Goal: Task Accomplishment & Management: Manage account settings

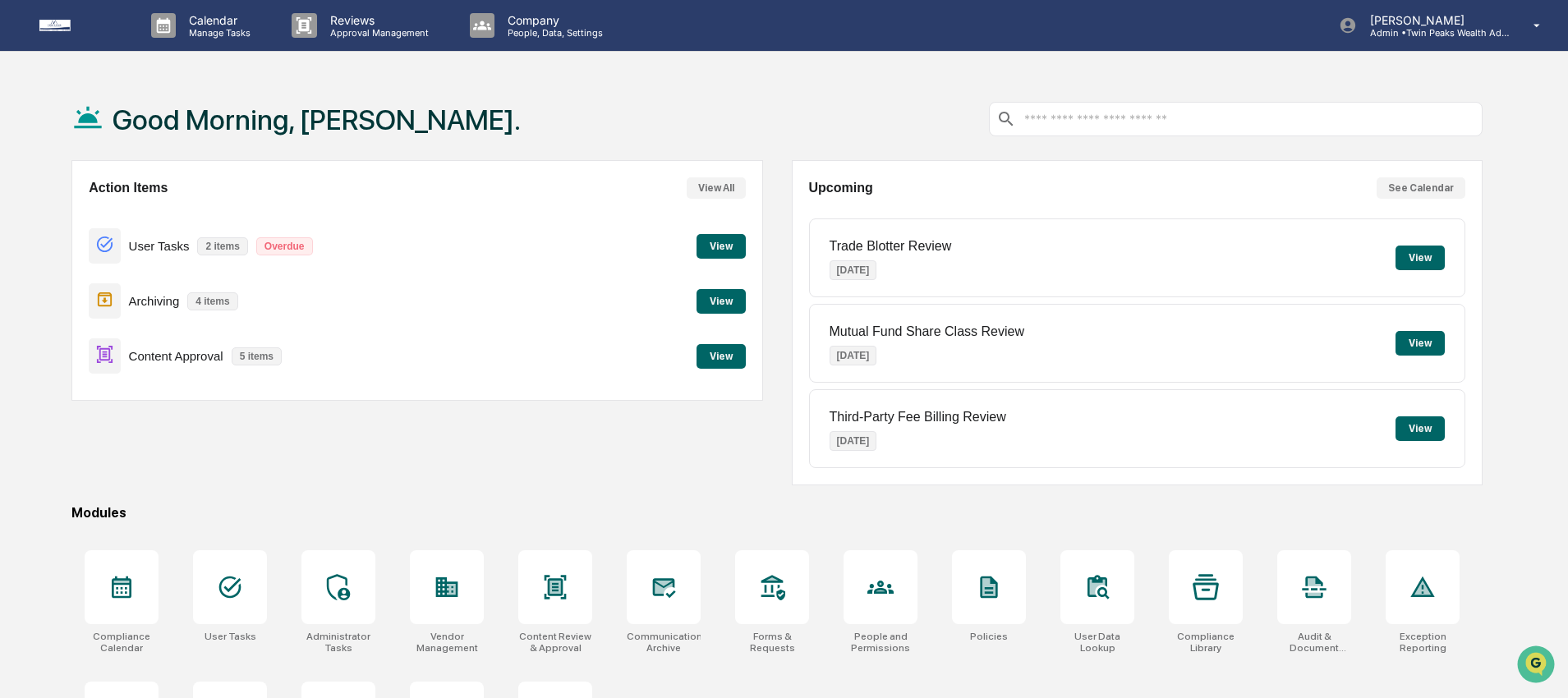
click at [808, 65] on div "Calendar Manage Tasks Reviews Approval Management Company People, Data, Setting…" at bounding box center [784, 397] width 1568 height 795
click at [493, 128] on div "Good Morning, [PERSON_NAME]." at bounding box center [777, 119] width 1412 height 83
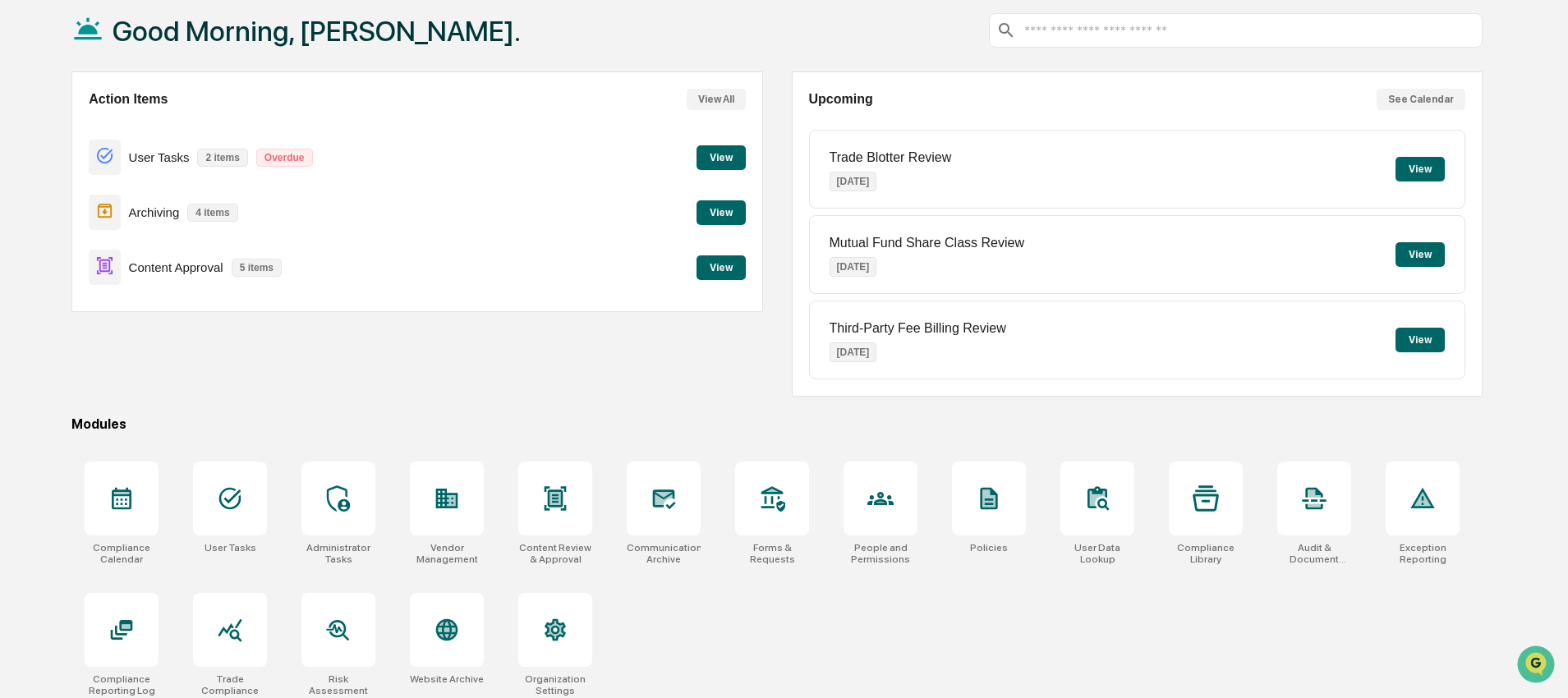
scroll to position [101, 0]
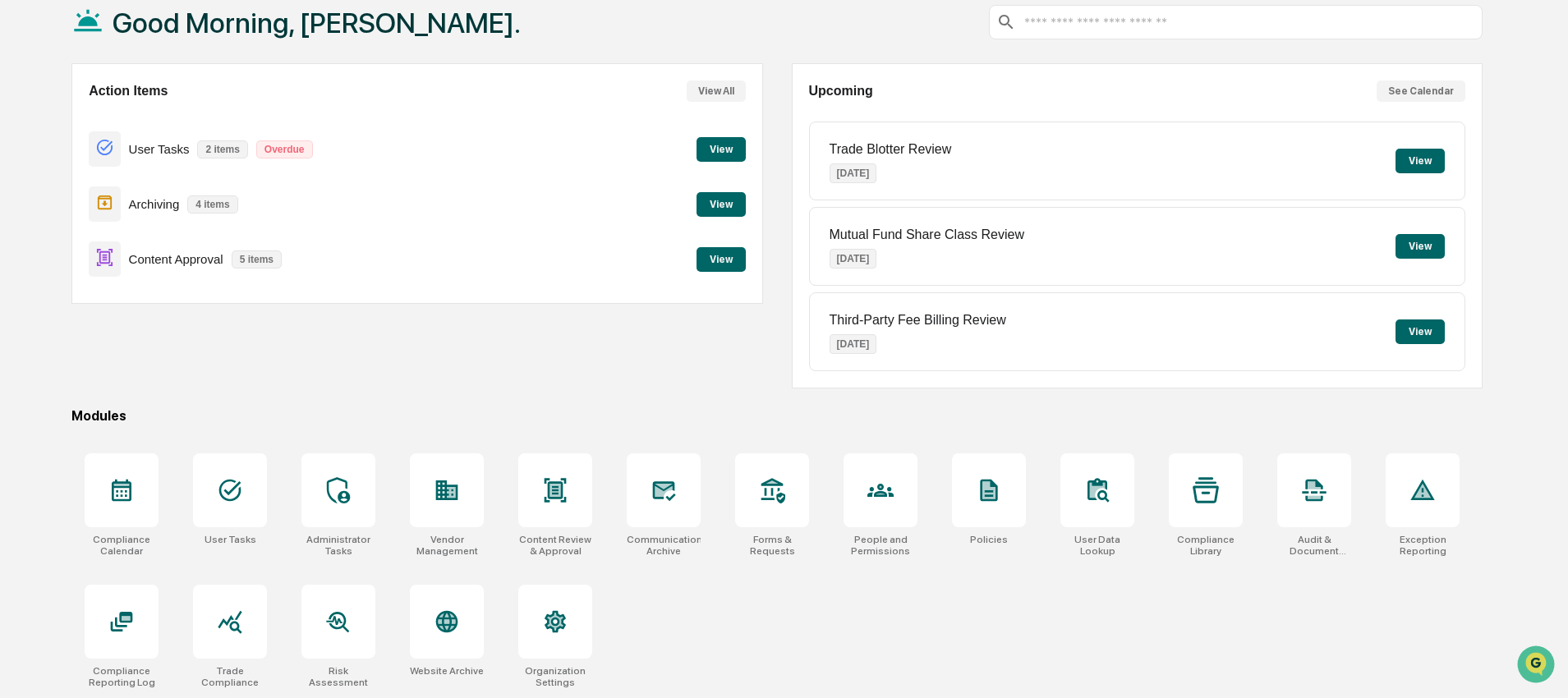
click at [732, 642] on div "Compliance Calendar User Tasks Administrator Tasks Vendor Management Content Re…" at bounding box center [777, 571] width 1412 height 254
click at [704, 629] on div "Compliance Calendar User Tasks Administrator Tasks Vendor Management Content Re…" at bounding box center [777, 571] width 1412 height 254
click at [567, 468] on div at bounding box center [555, 491] width 74 height 74
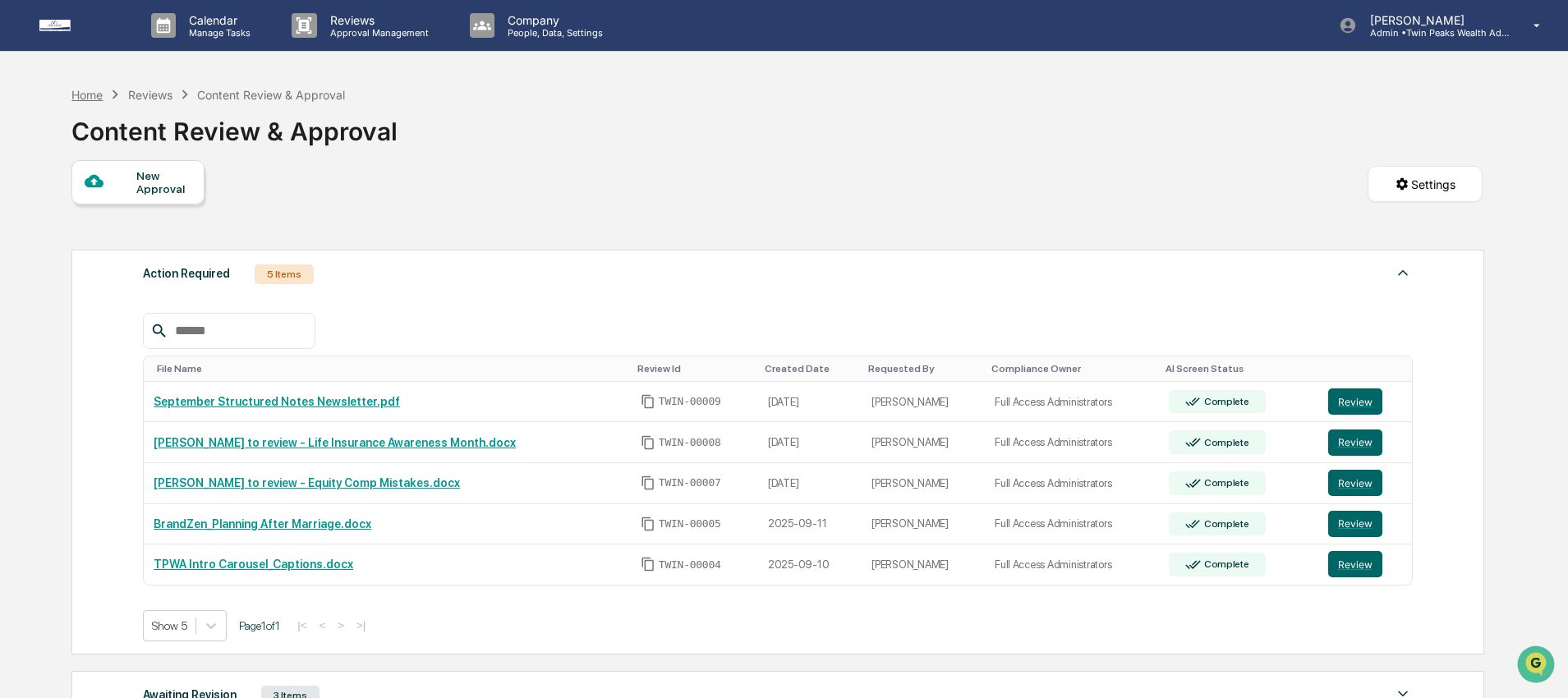
click at [88, 93] on div "Home" at bounding box center [87, 95] width 31 height 14
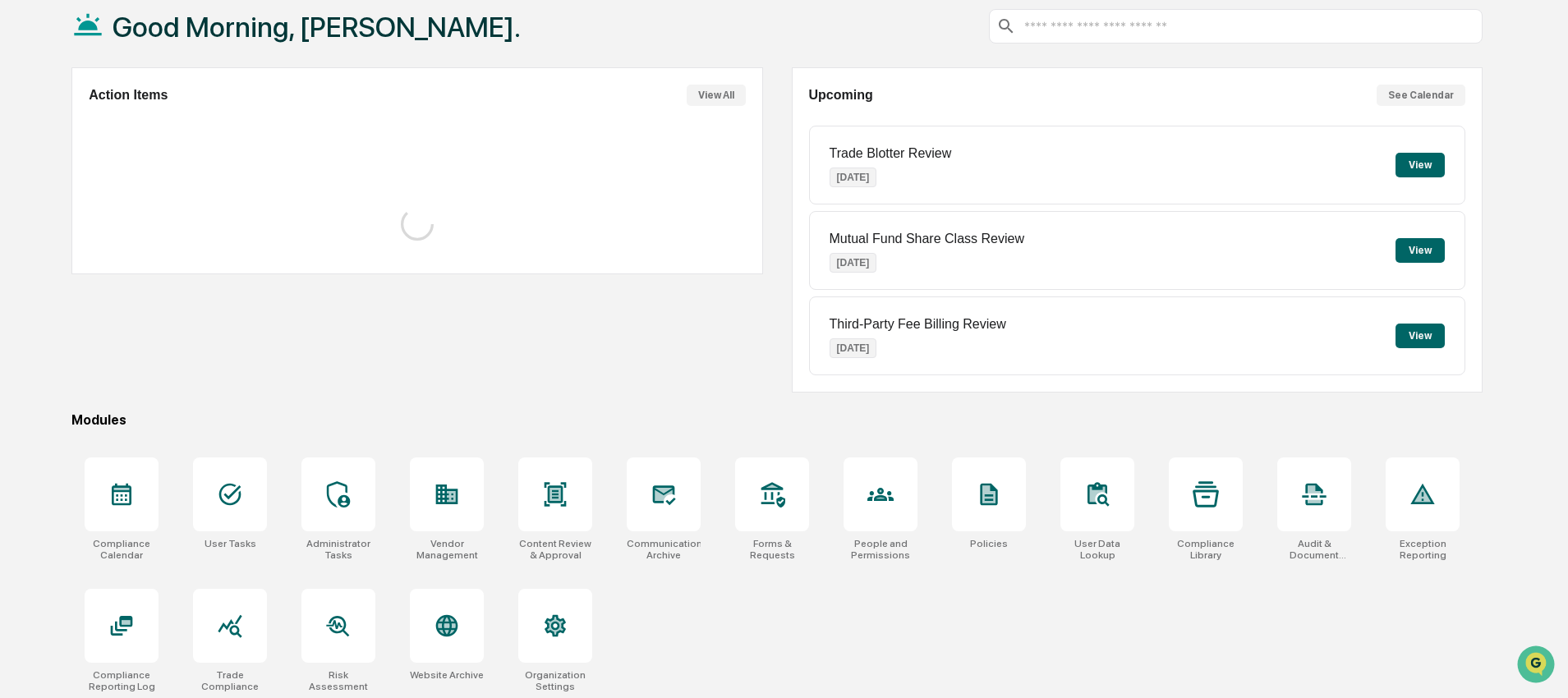
scroll to position [101, 0]
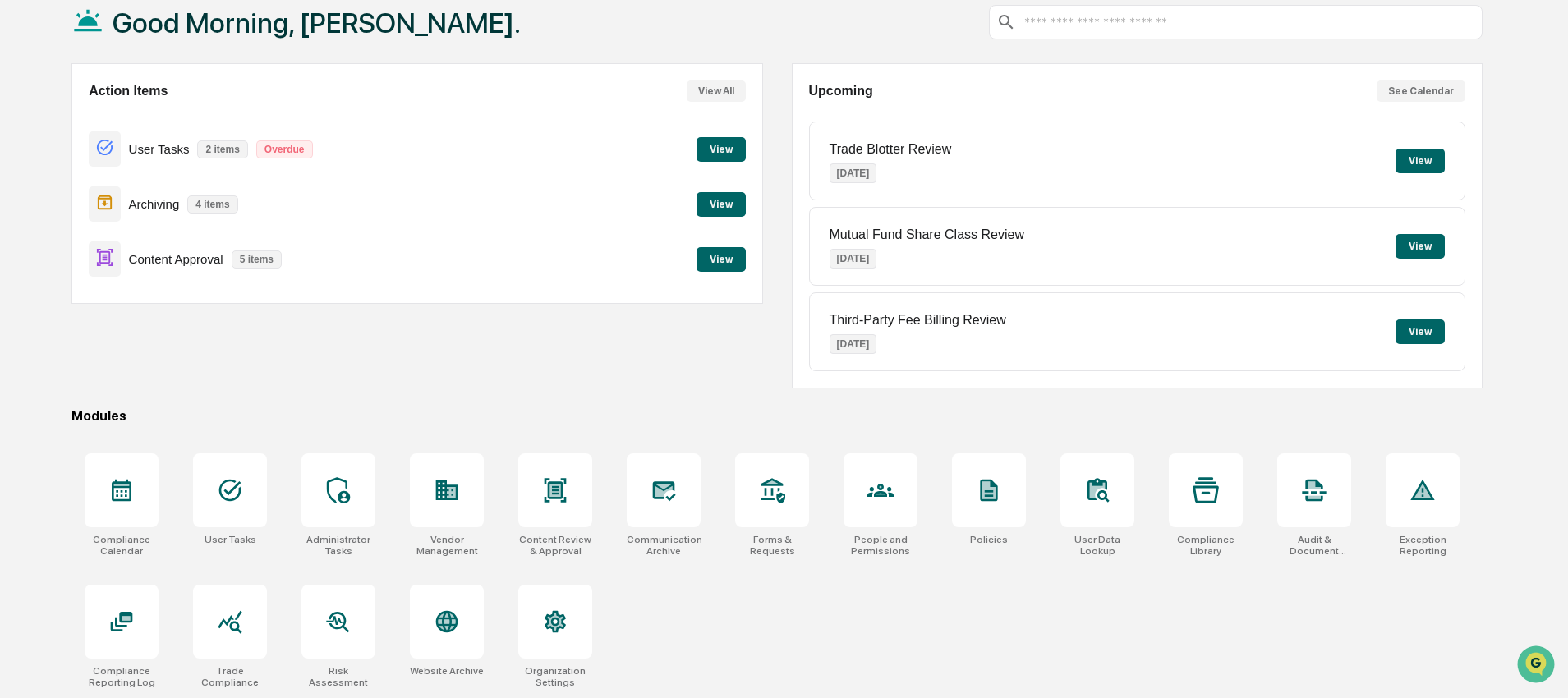
click at [871, 678] on div "Compliance Calendar User Tasks Administrator Tasks Vendor Management Content Re…" at bounding box center [777, 571] width 1412 height 254
click at [121, 631] on icon at bounding box center [121, 621] width 27 height 27
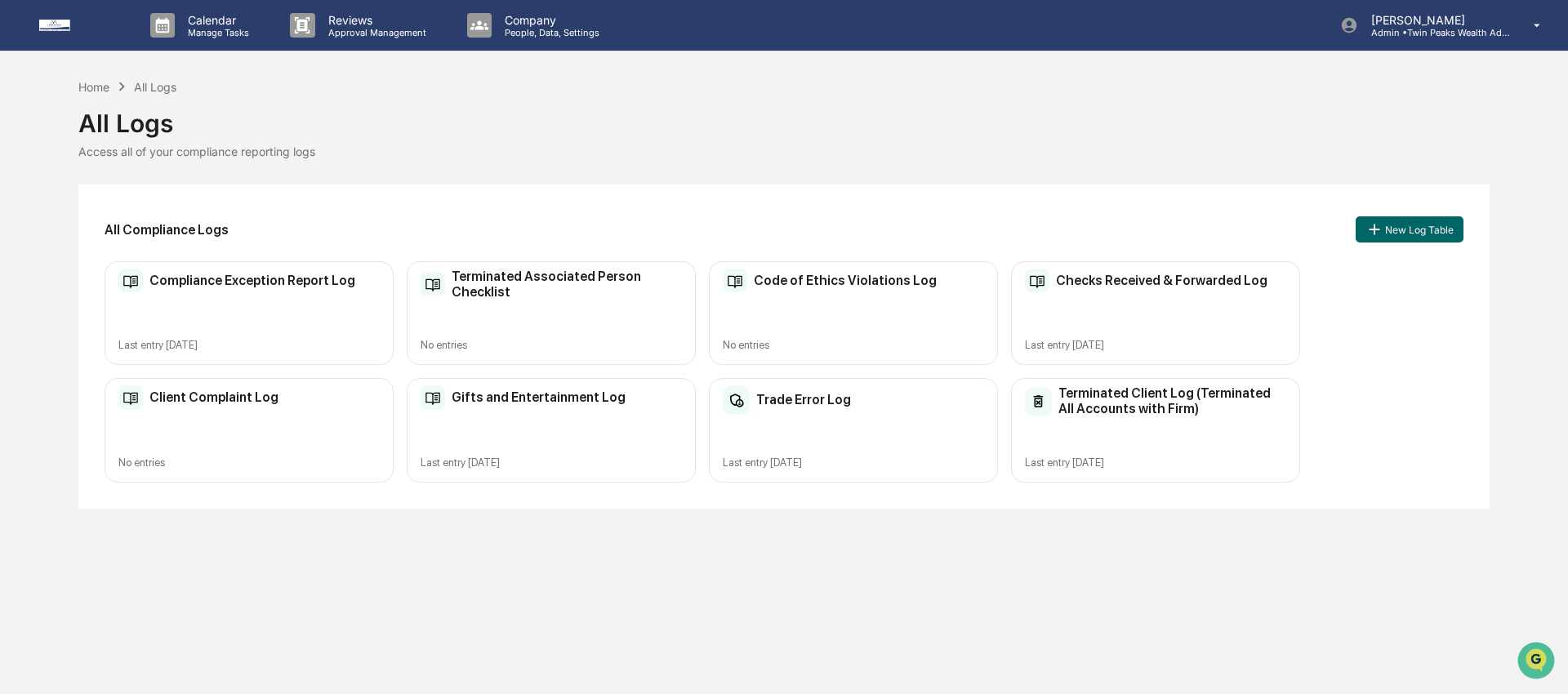
click at [1180, 402] on h2 "Terminated Client Log (Terminated All Accounts with Firm)" at bounding box center [1172, 401] width 228 height 31
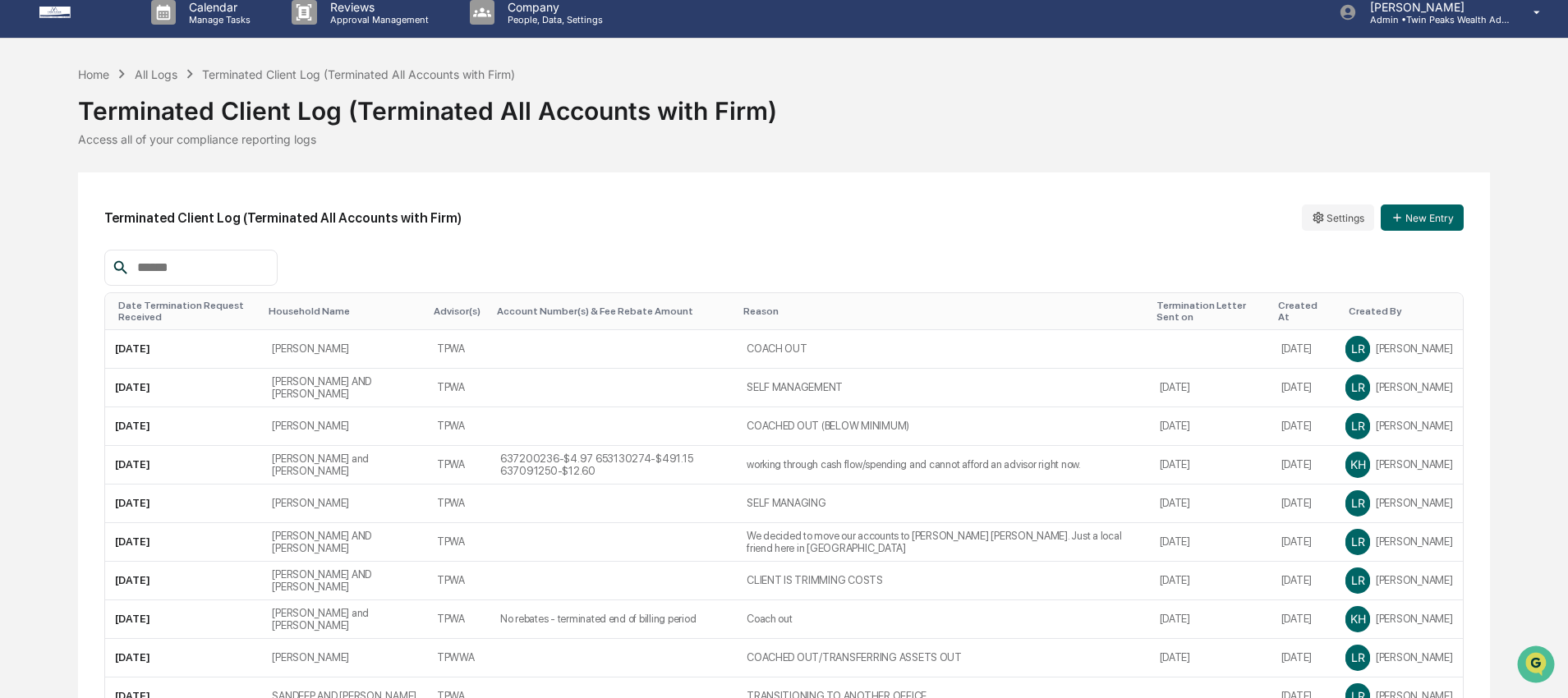
scroll to position [44, 0]
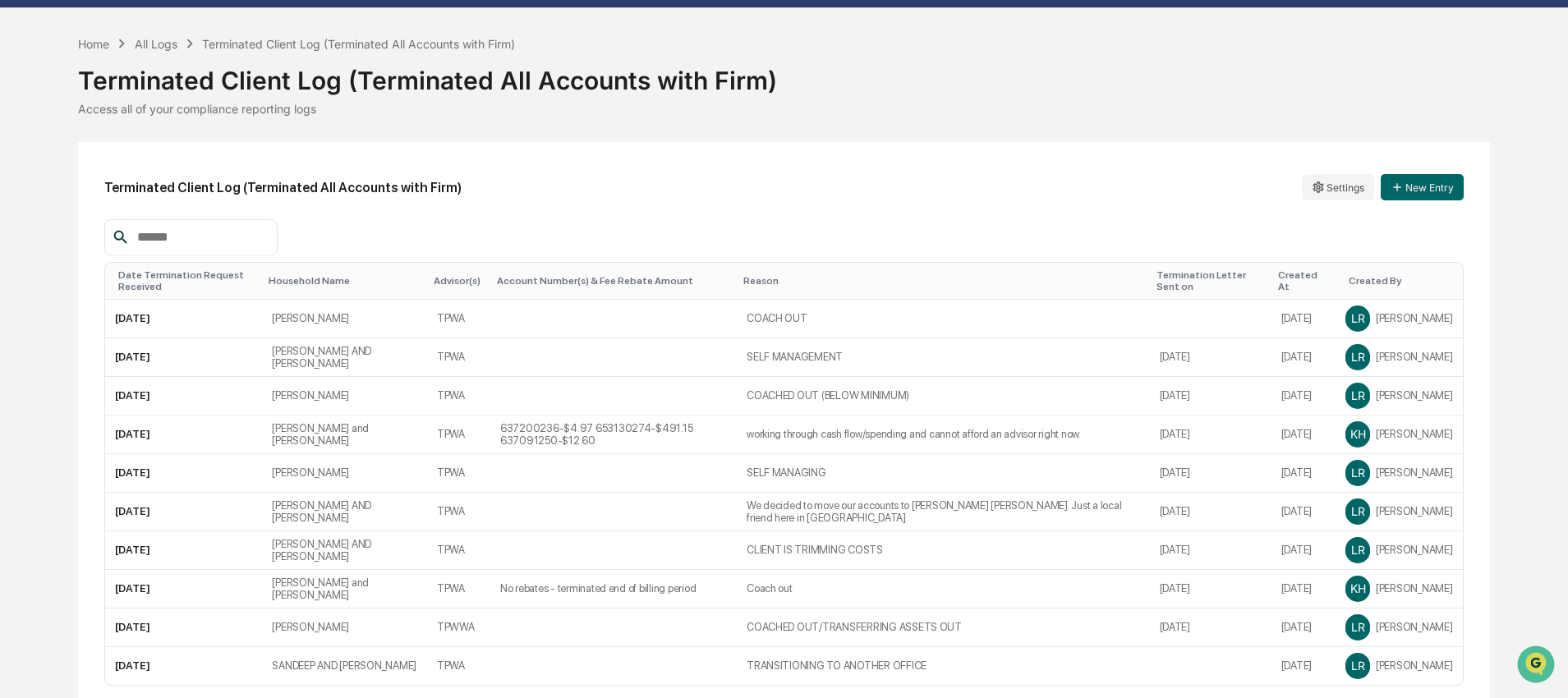
click at [548, 121] on div "Home All Logs Terminated Client Log (Terminated All Accounts with Firm) Termina…" at bounding box center [784, 401] width 1412 height 733
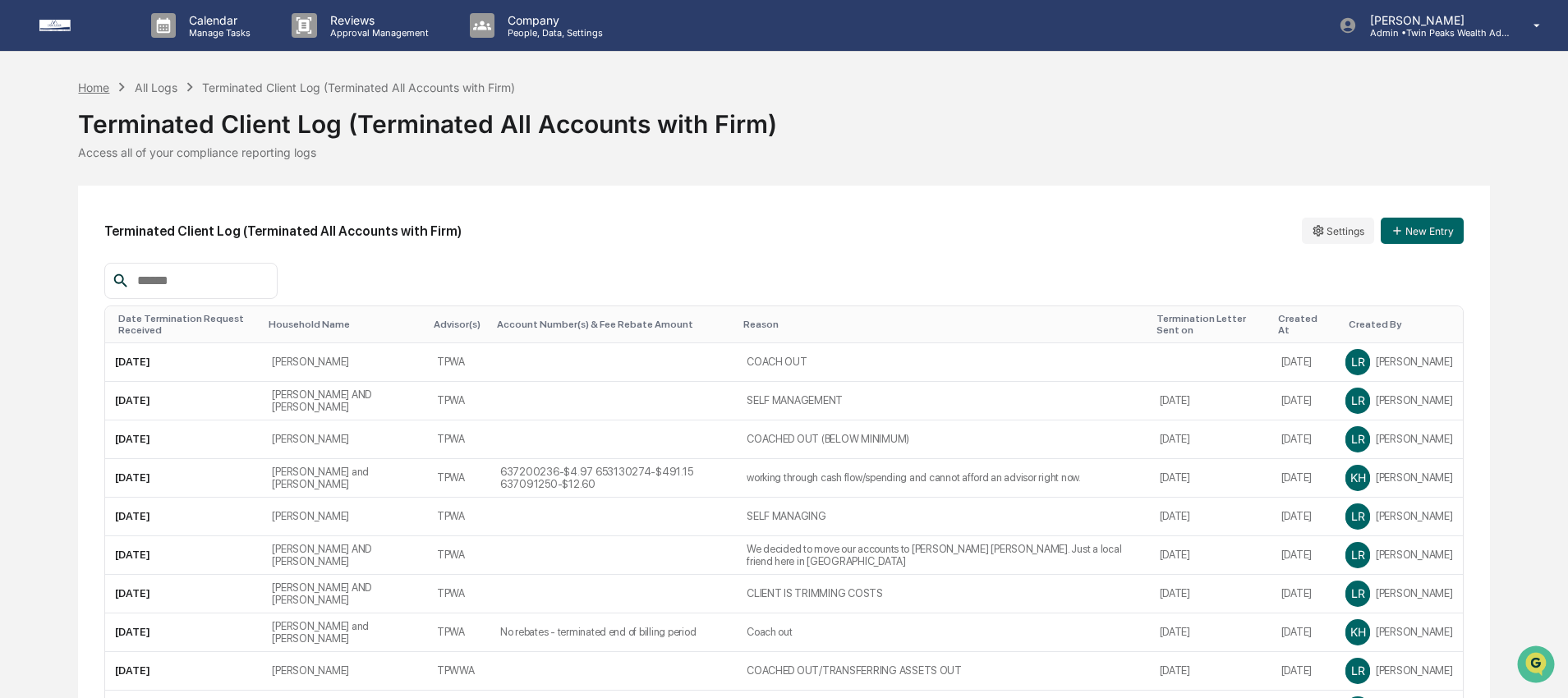
click at [96, 92] on div "Home" at bounding box center [94, 88] width 31 height 14
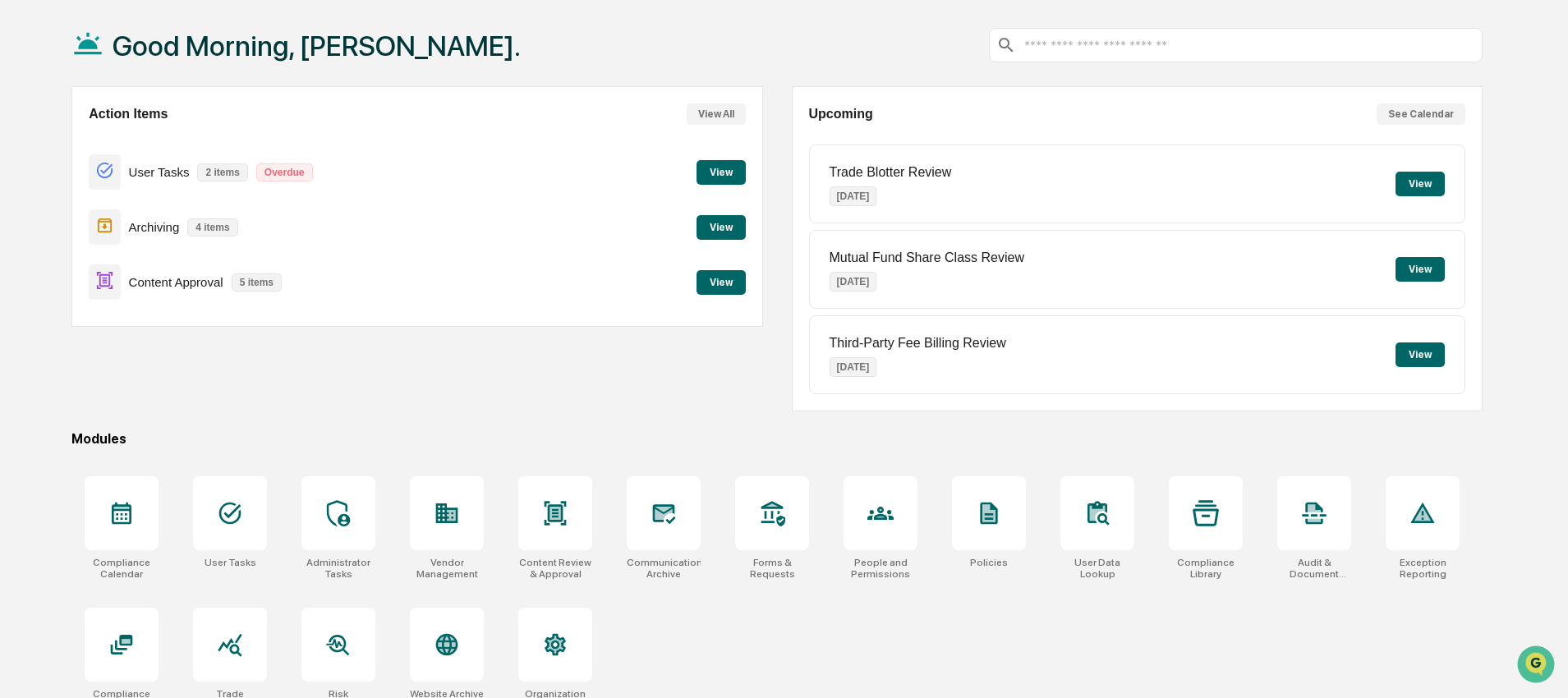
scroll to position [101, 0]
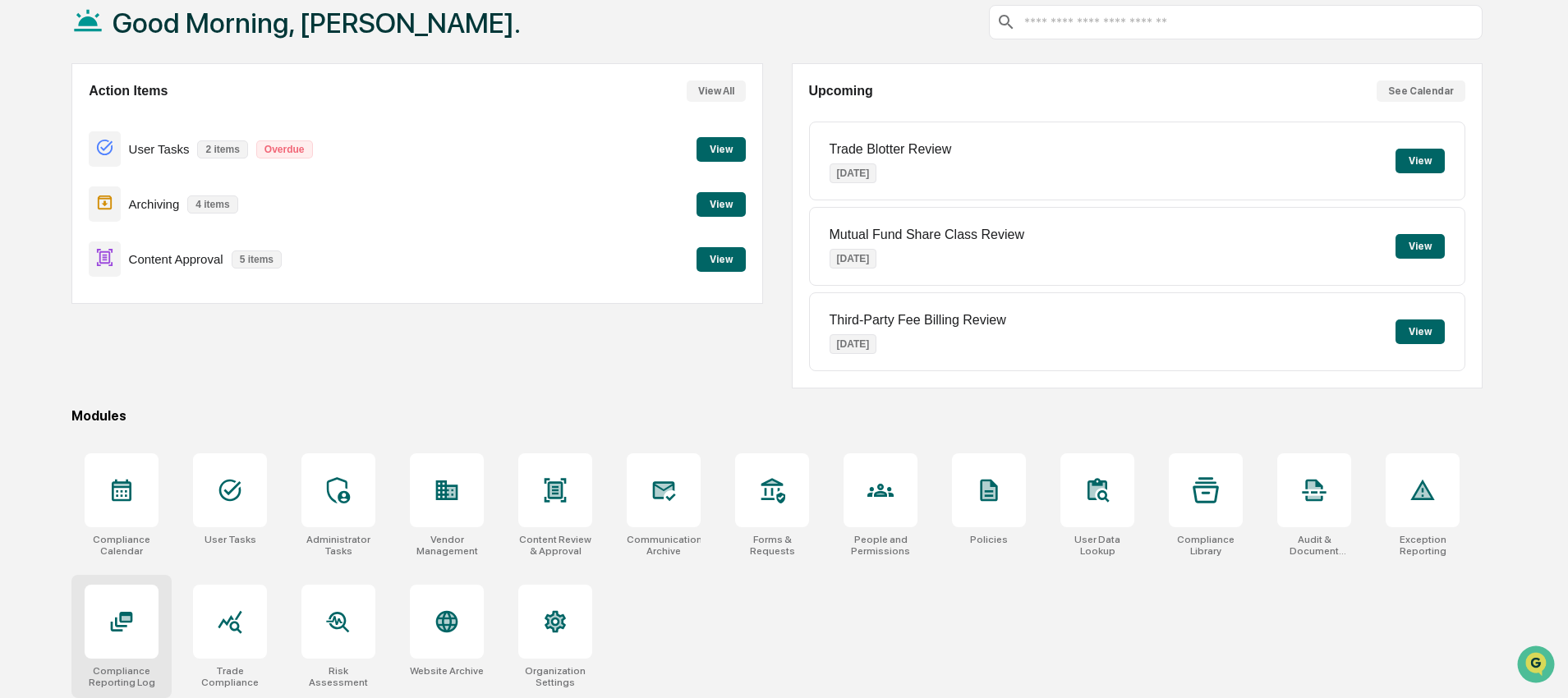
click at [132, 628] on icon at bounding box center [121, 621] width 27 height 27
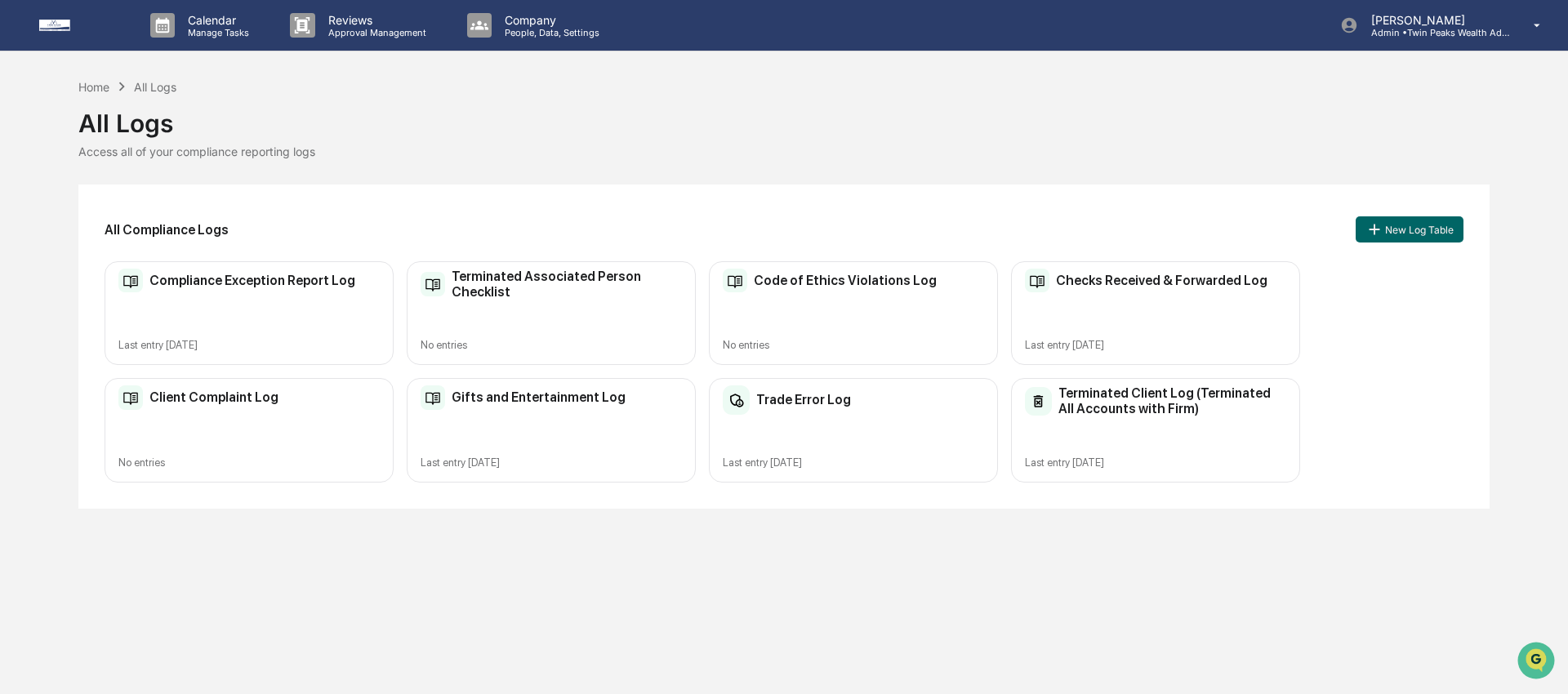
click at [1083, 287] on div "Checks Received & Forwarded Log" at bounding box center [1146, 280] width 243 height 25
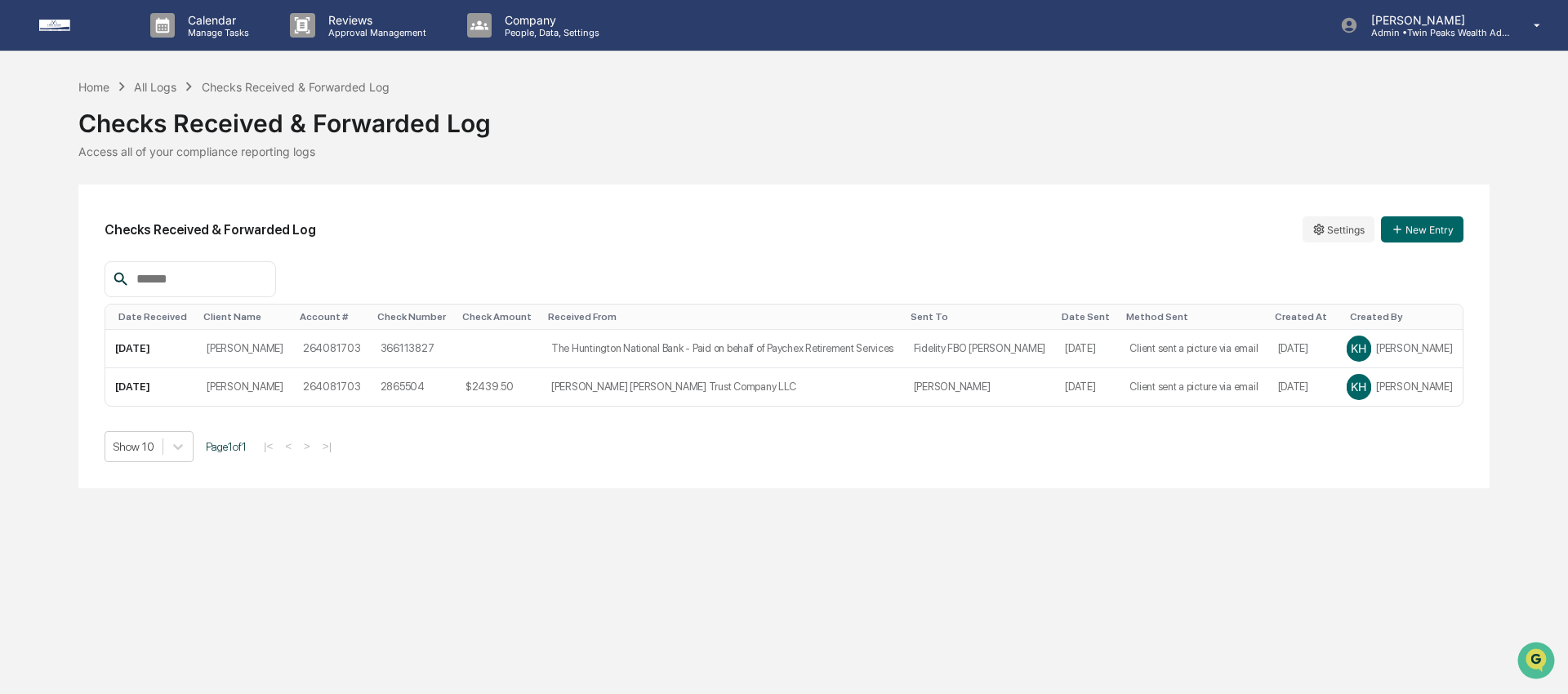
click at [593, 203] on div "Checks Received & Forwarded Log Settings New Entry Date Received Client Name Ac…" at bounding box center [784, 337] width 1411 height 304
click at [85, 85] on div "Home" at bounding box center [94, 87] width 31 height 14
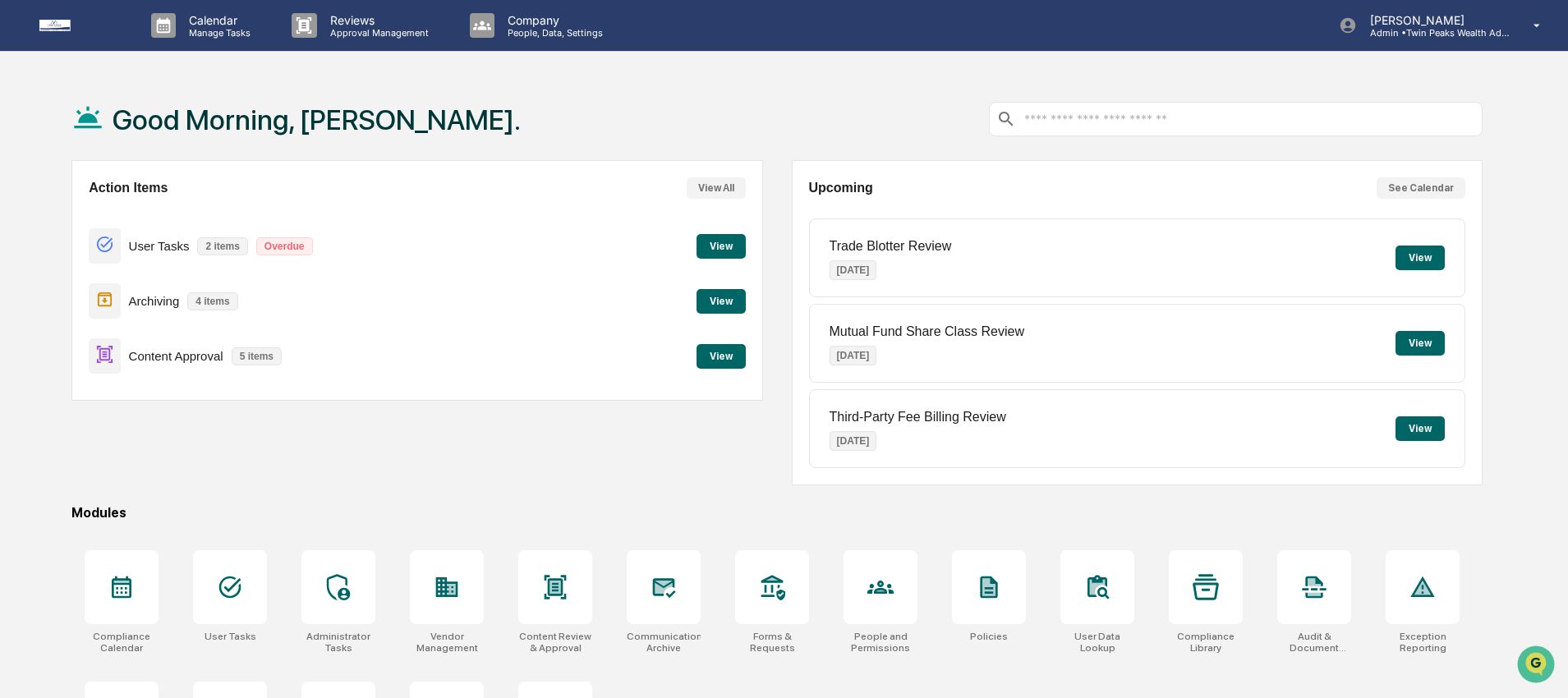
click at [55, 211] on div "Good Morning, Katrina. Action Items View All User Tasks 2 items Overdue View Ar…" at bounding box center [776, 437] width 1461 height 717
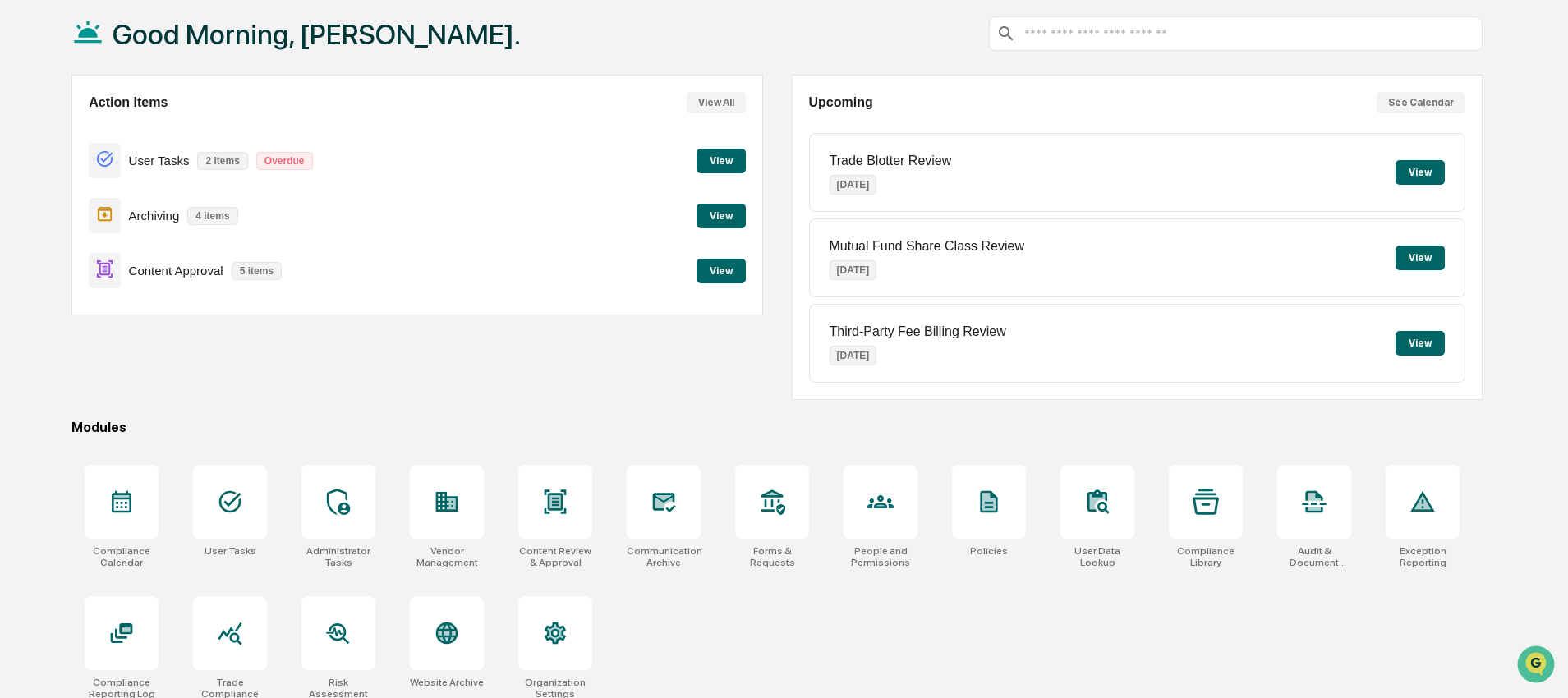
scroll to position [101, 0]
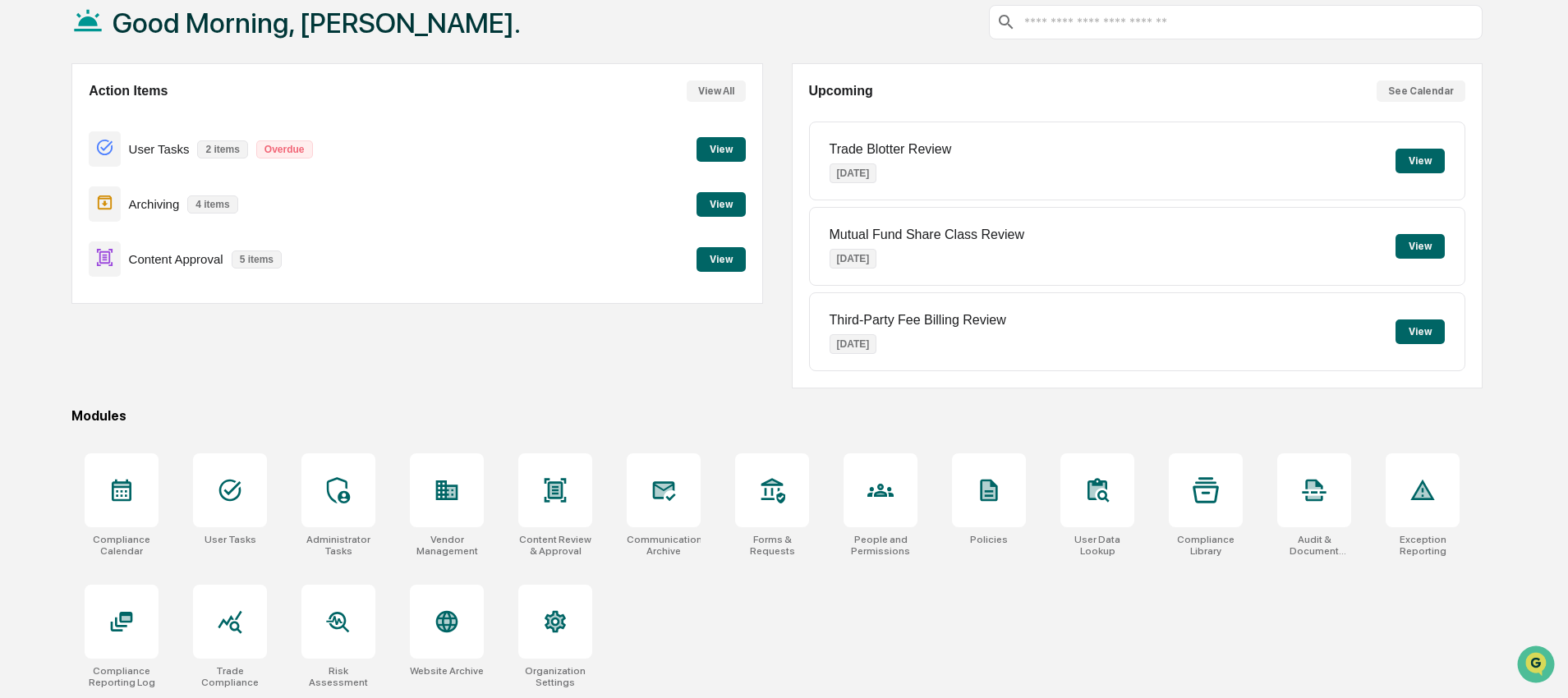
click at [824, 642] on div "Compliance Calendar User Tasks Administrator Tasks Vendor Management Content Re…" at bounding box center [777, 571] width 1412 height 254
click at [801, 499] on div at bounding box center [772, 491] width 74 height 74
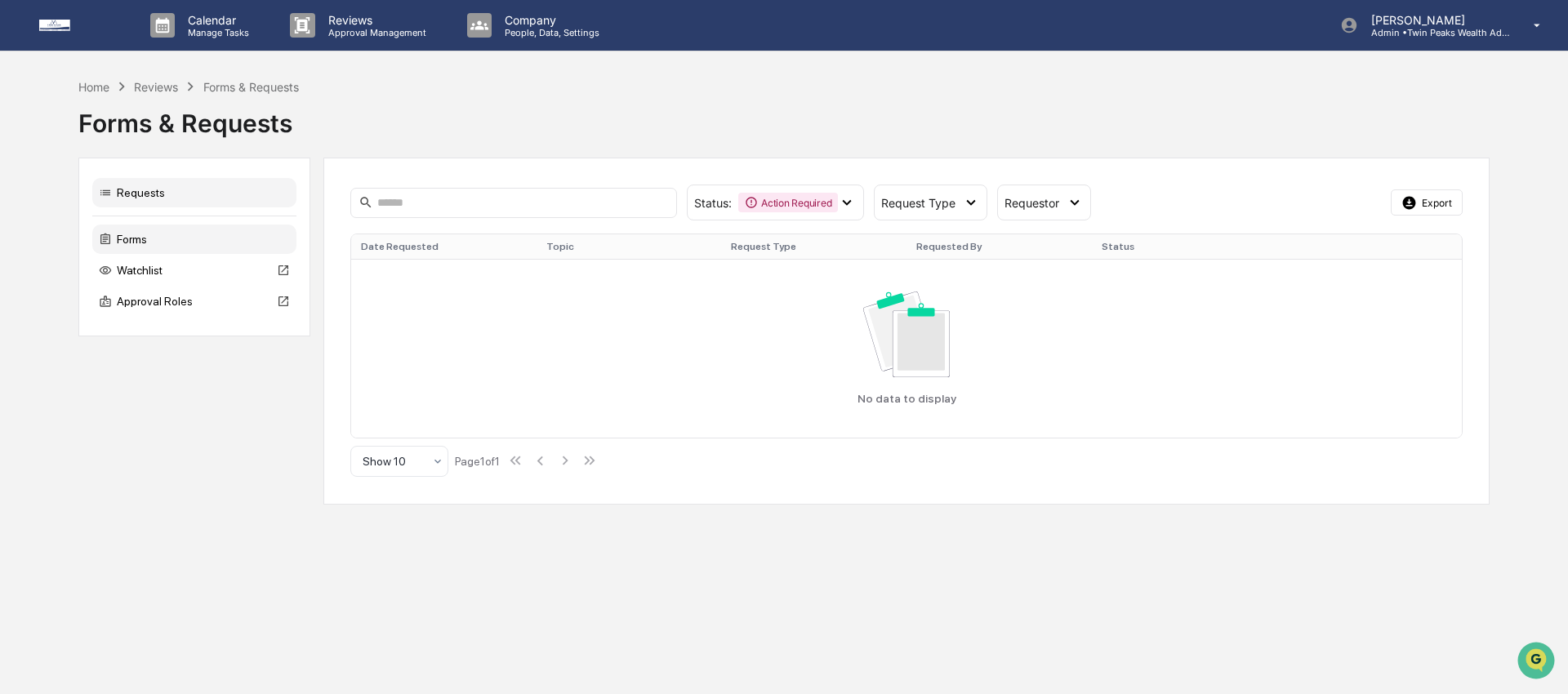
click at [157, 236] on div "Forms" at bounding box center [194, 239] width 204 height 29
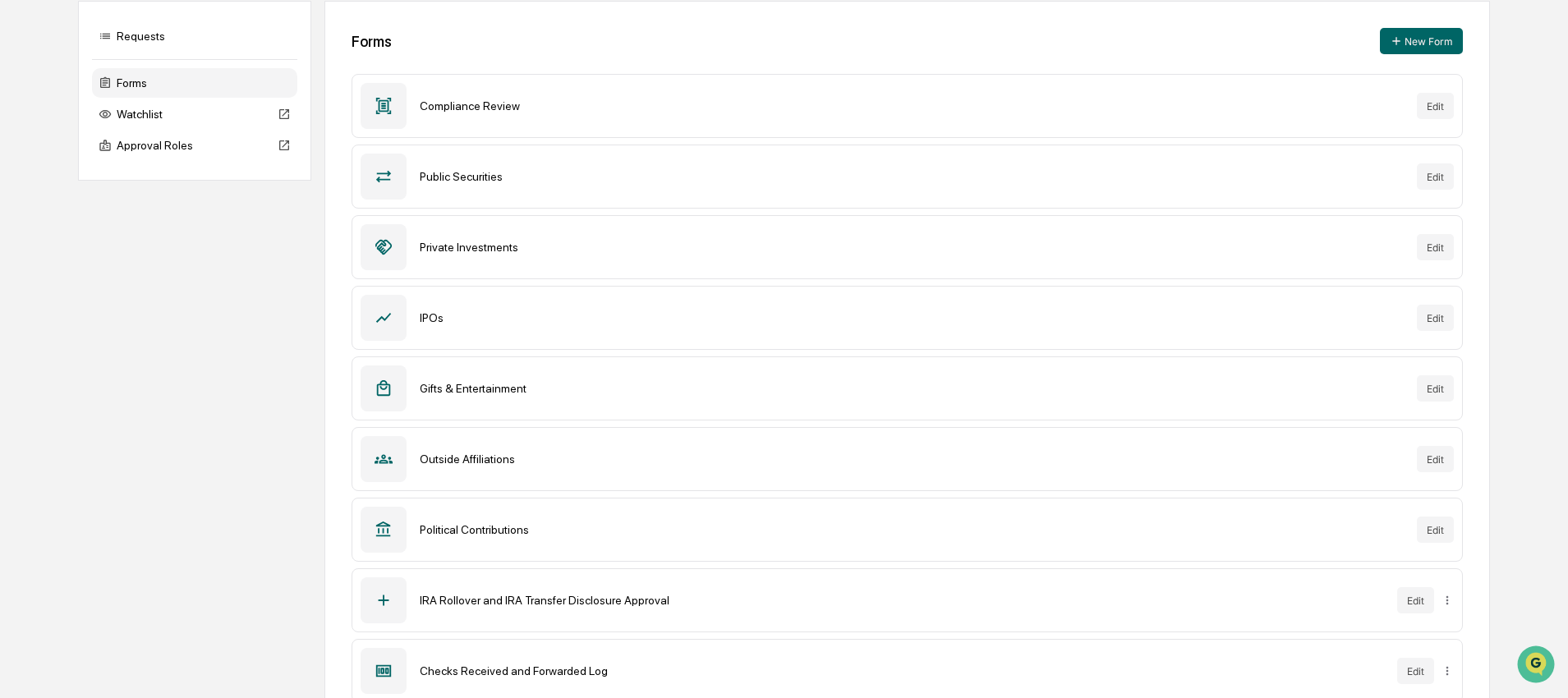
scroll to position [205, 0]
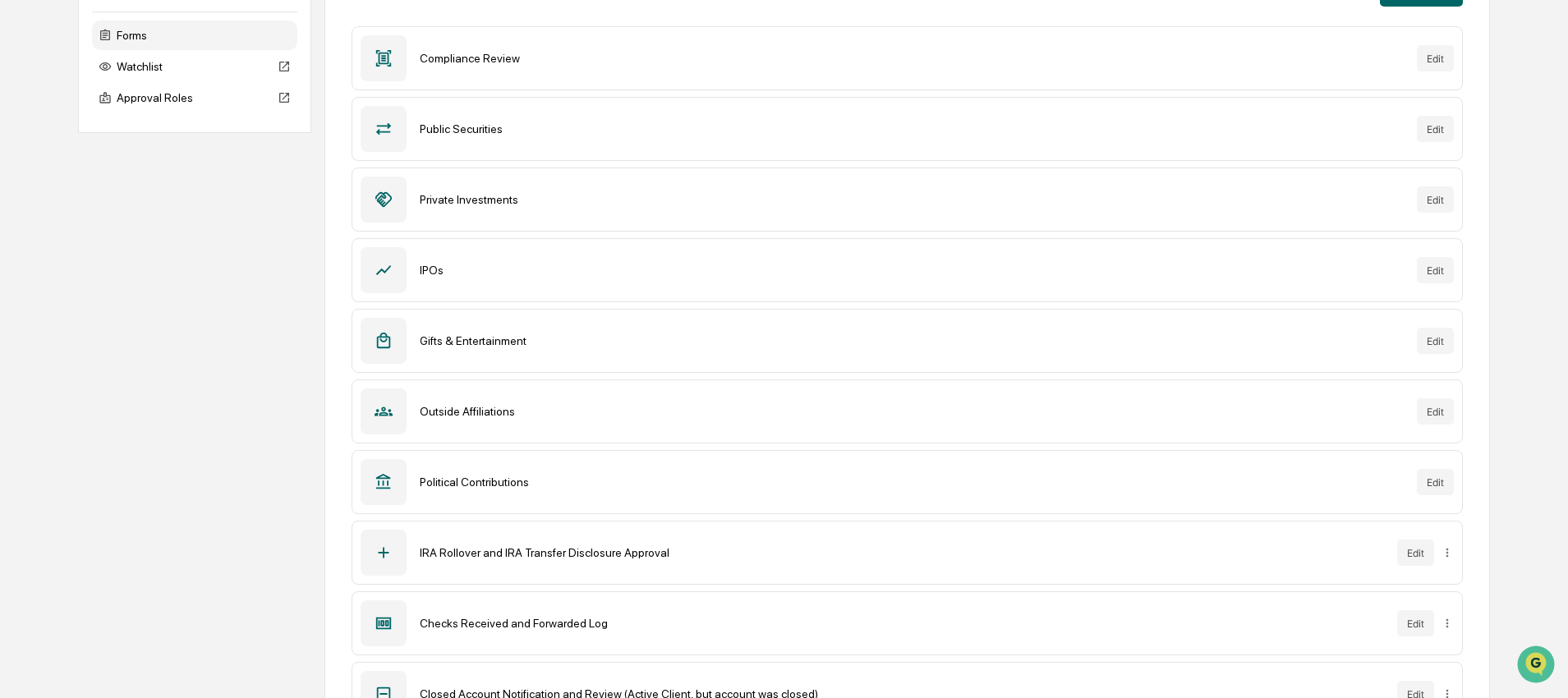
click at [281, 261] on div "Requests Forms Watchlist Approval Roles Forms New Form Compliance Review Edit P…" at bounding box center [784, 392] width 1412 height 878
click at [181, 103] on div "Approval Roles" at bounding box center [194, 98] width 205 height 29
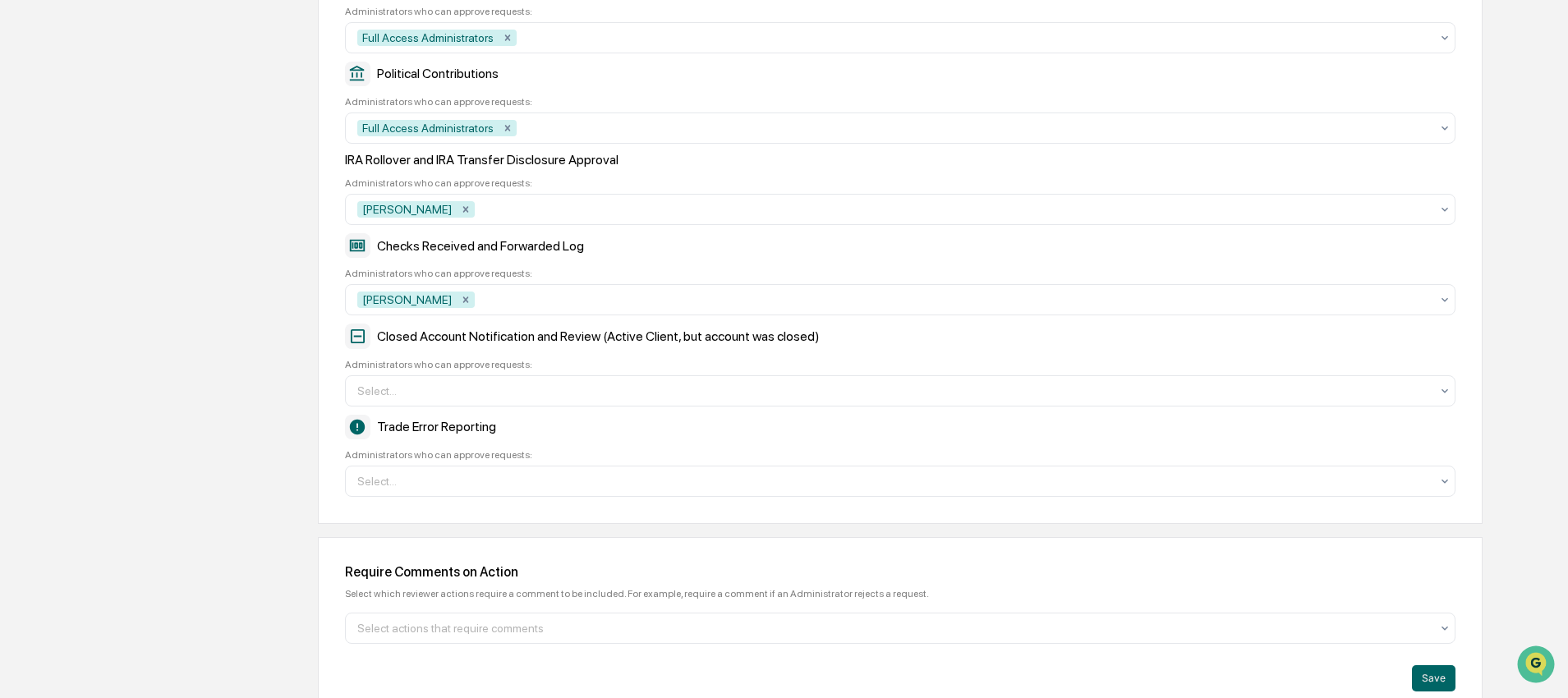
scroll to position [759, 0]
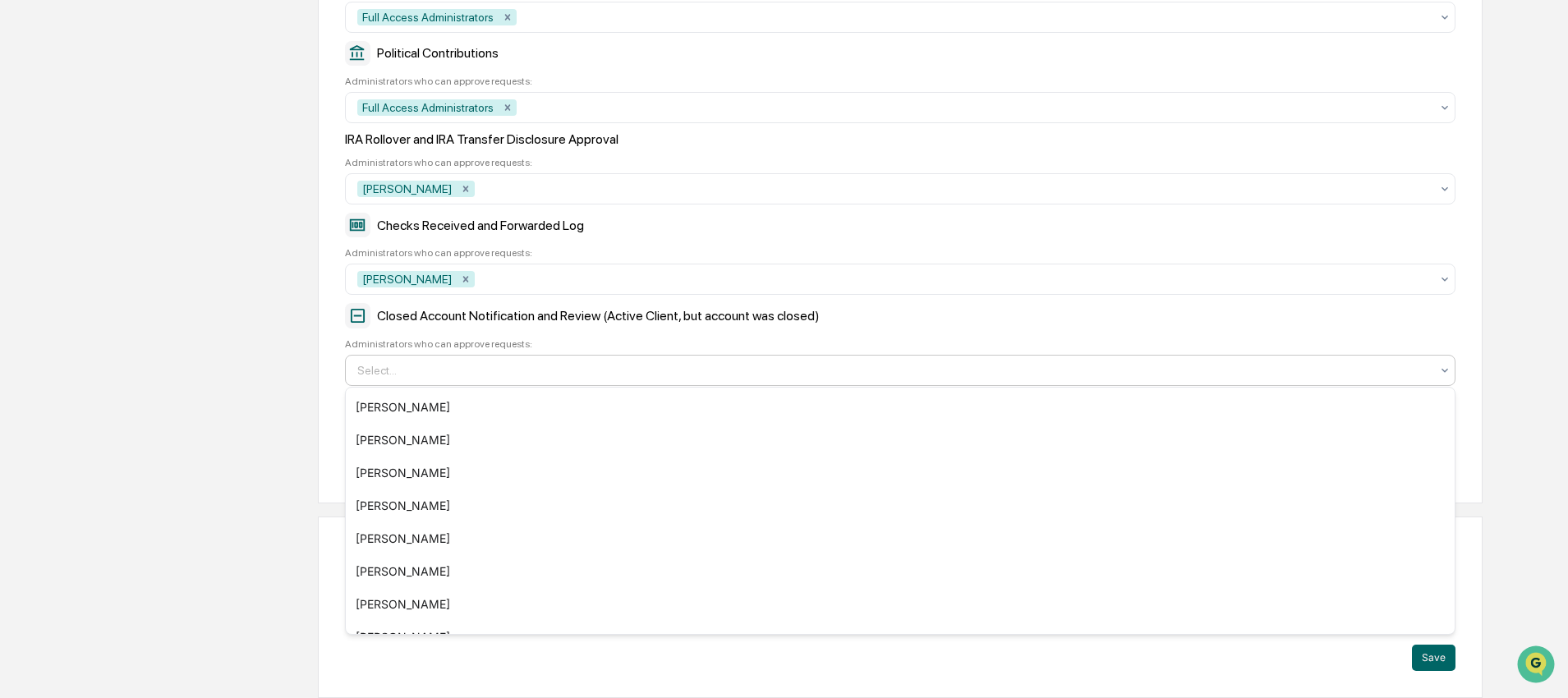
click at [537, 373] on div at bounding box center [894, 370] width 1073 height 16
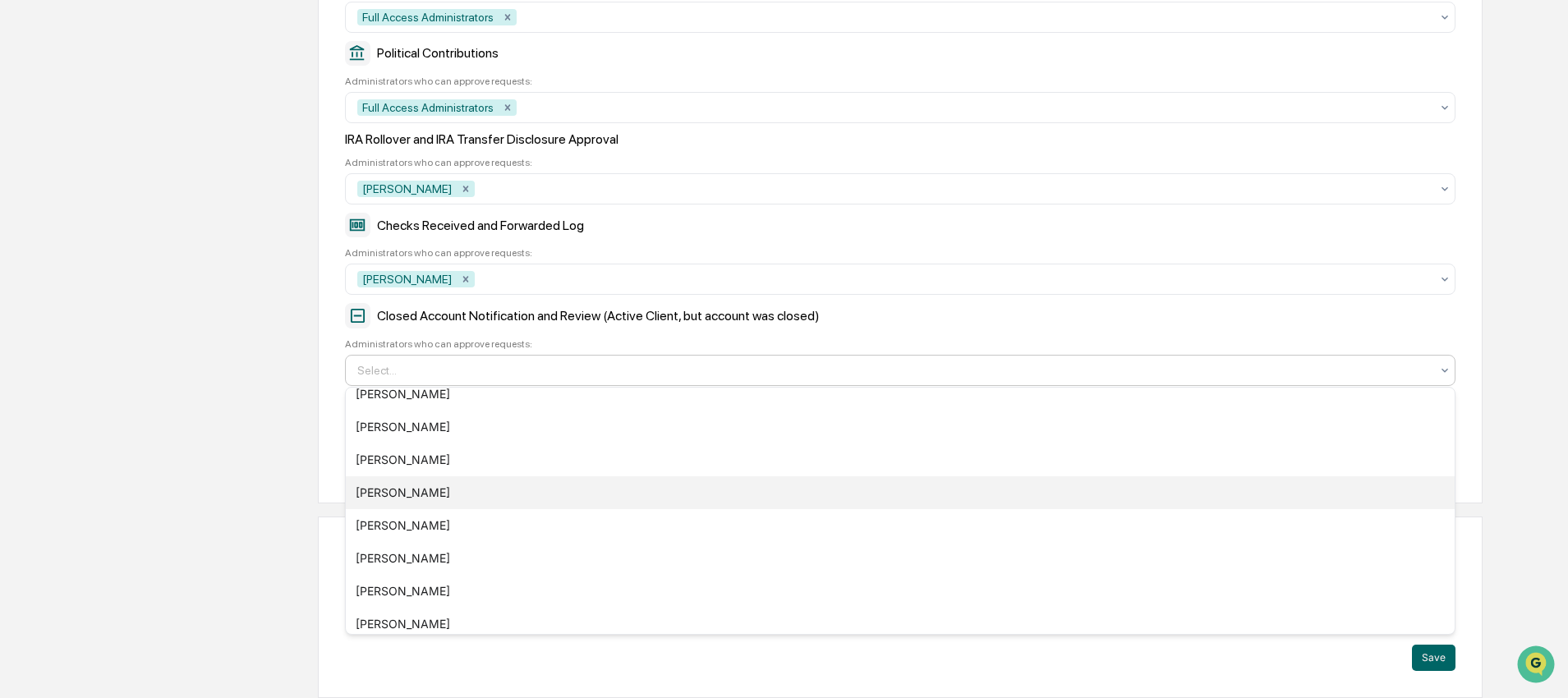
scroll to position [41, 0]
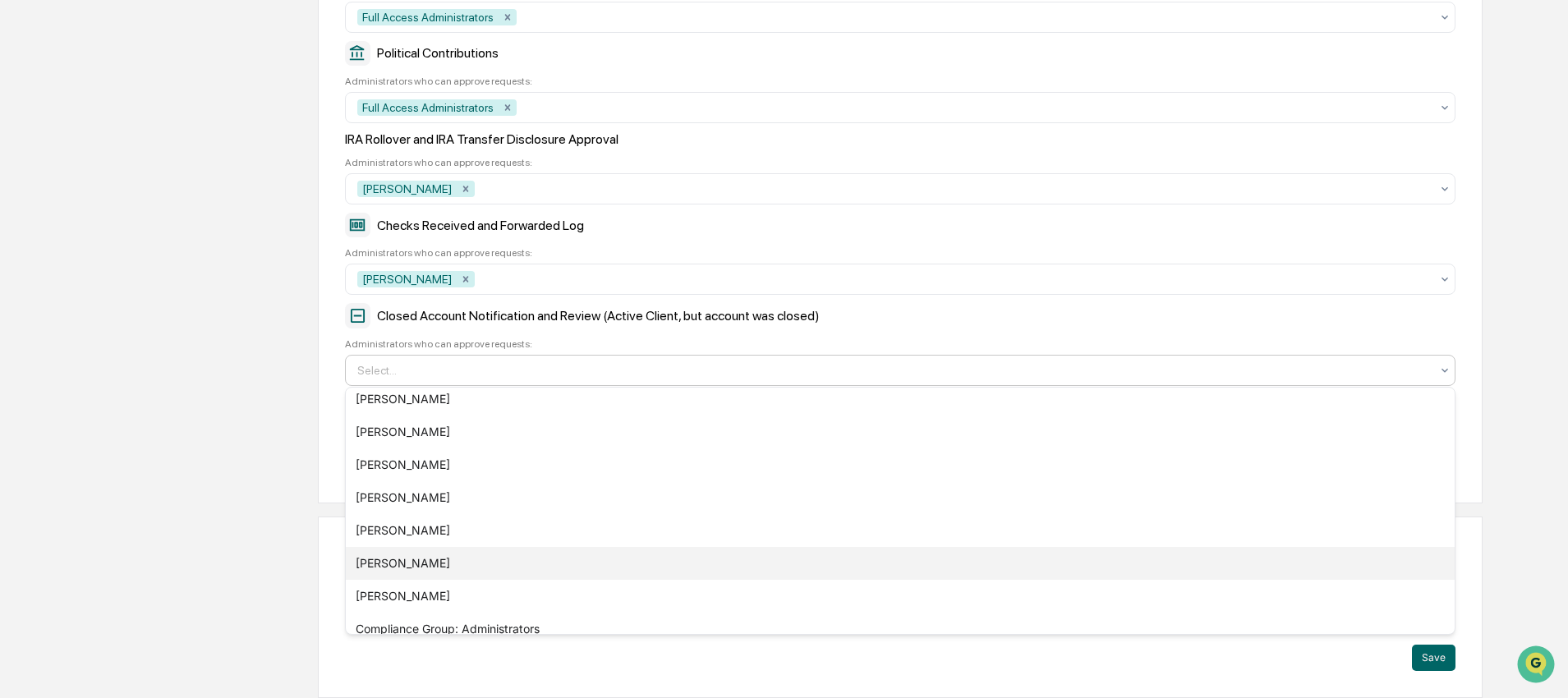
click at [450, 557] on div "[PERSON_NAME]" at bounding box center [900, 563] width 1109 height 33
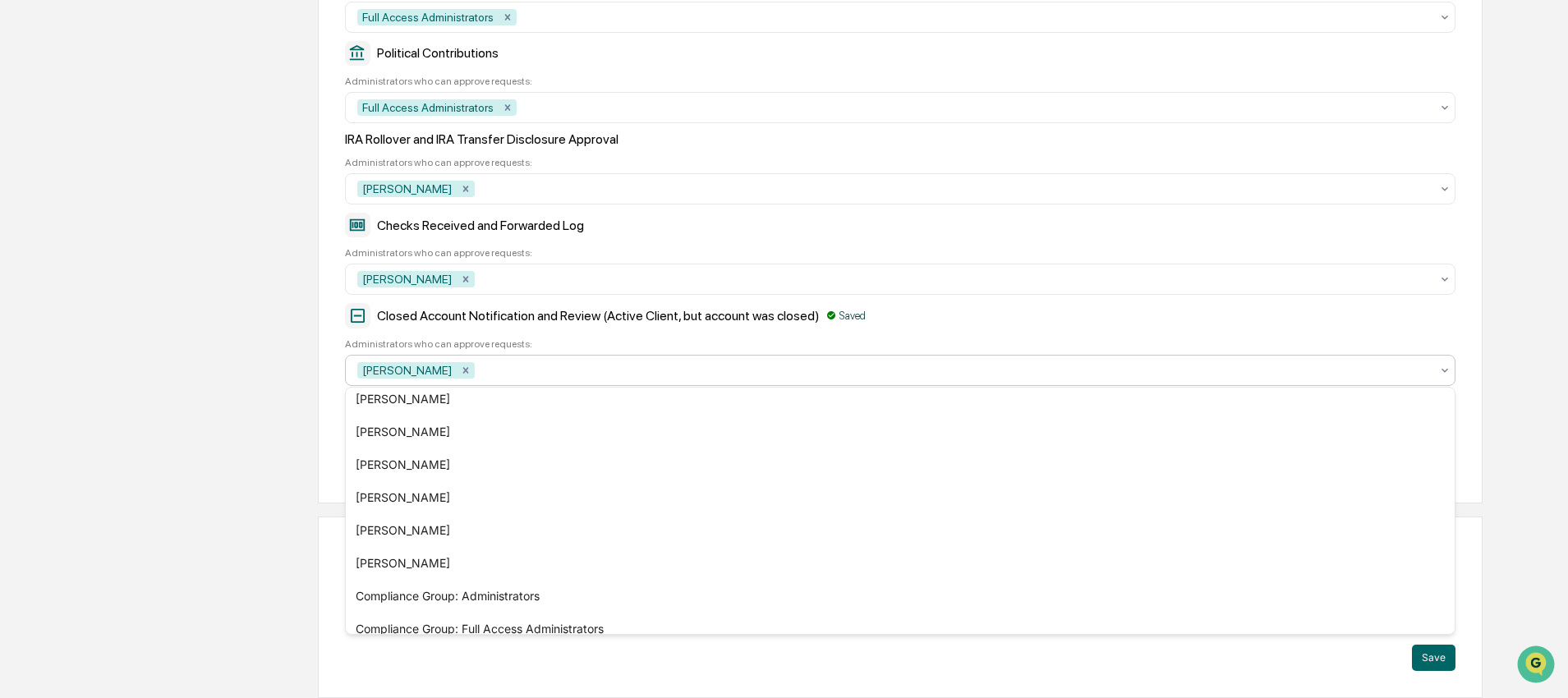
click at [196, 342] on div "Company Info Platform Configuration Admin Calendar Visibility Administrator Tas…" at bounding box center [777, 58] width 1412 height 1278
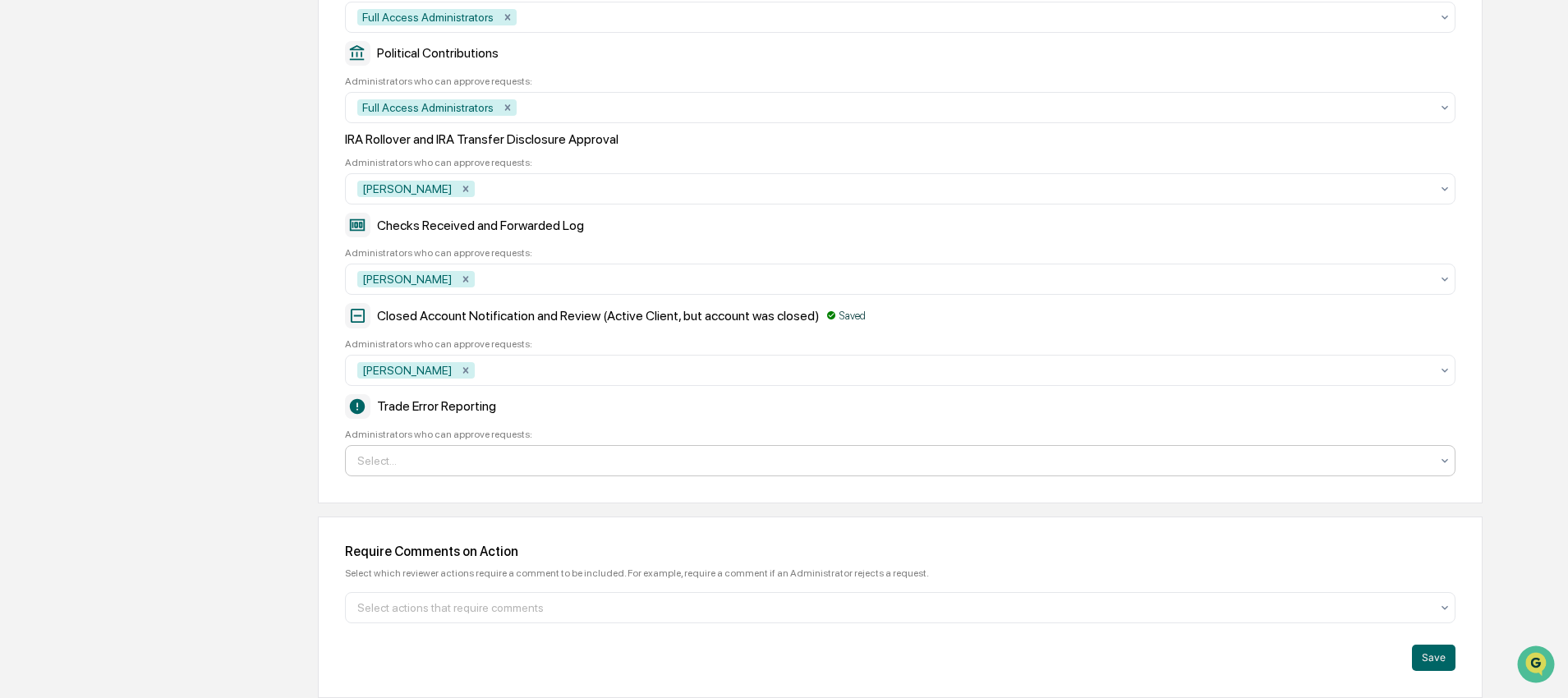
click at [456, 464] on div at bounding box center [894, 461] width 1073 height 16
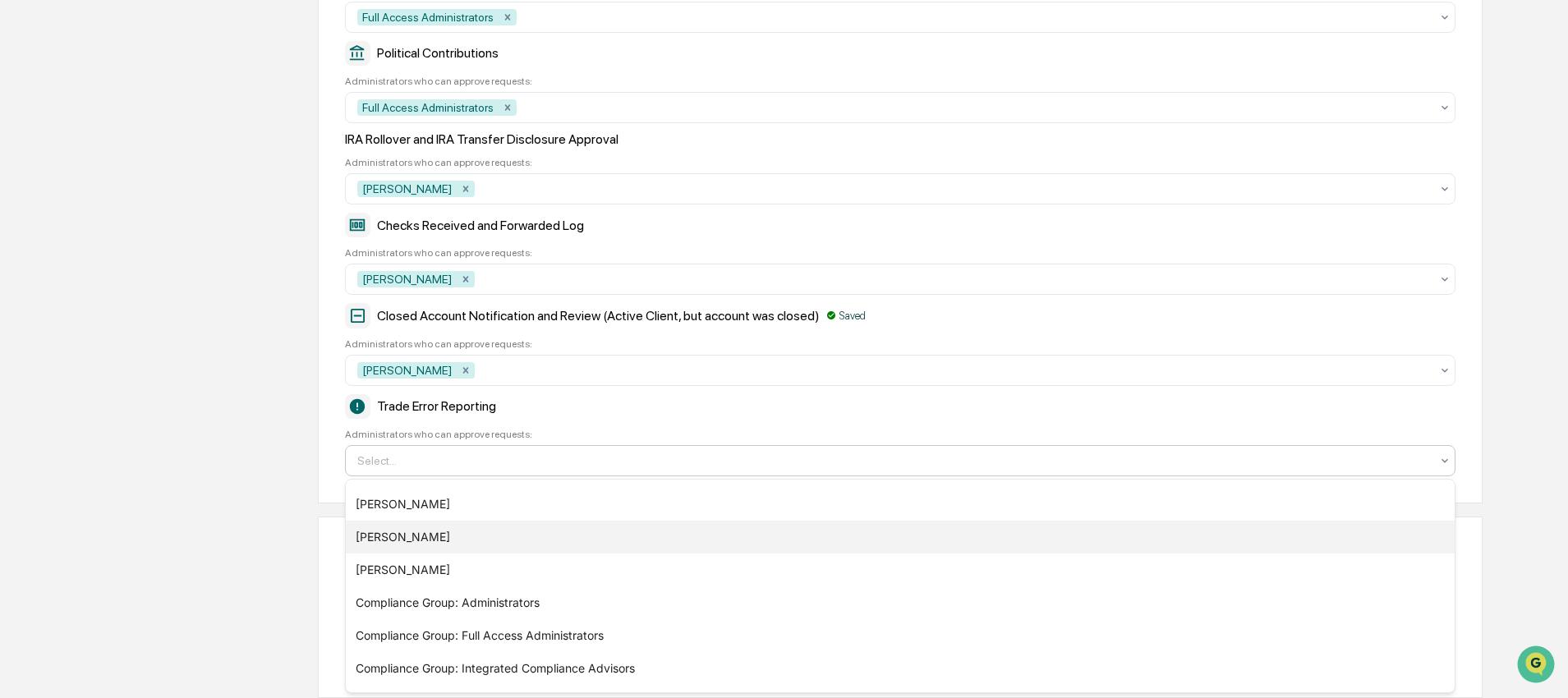
click at [429, 526] on div "[PERSON_NAME]" at bounding box center [900, 537] width 1109 height 33
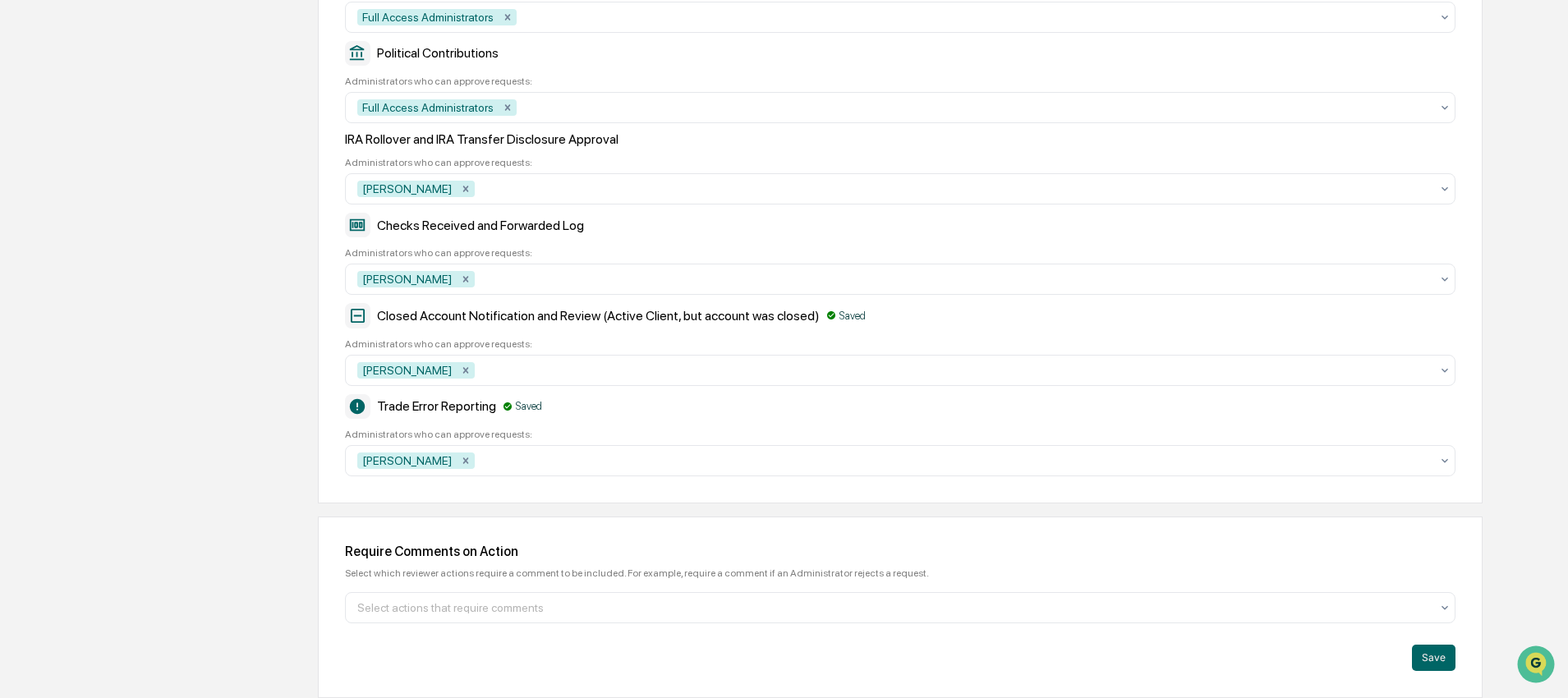
click at [236, 395] on div "Company Info Platform Configuration Admin Calendar Visibility Administrator Tas…" at bounding box center [777, 58] width 1412 height 1278
click at [281, 143] on div "Company Info Platform Configuration Admin Calendar Visibility Administrator Tas…" at bounding box center [777, 58] width 1412 height 1278
click at [1433, 651] on button "Save" at bounding box center [1434, 658] width 44 height 27
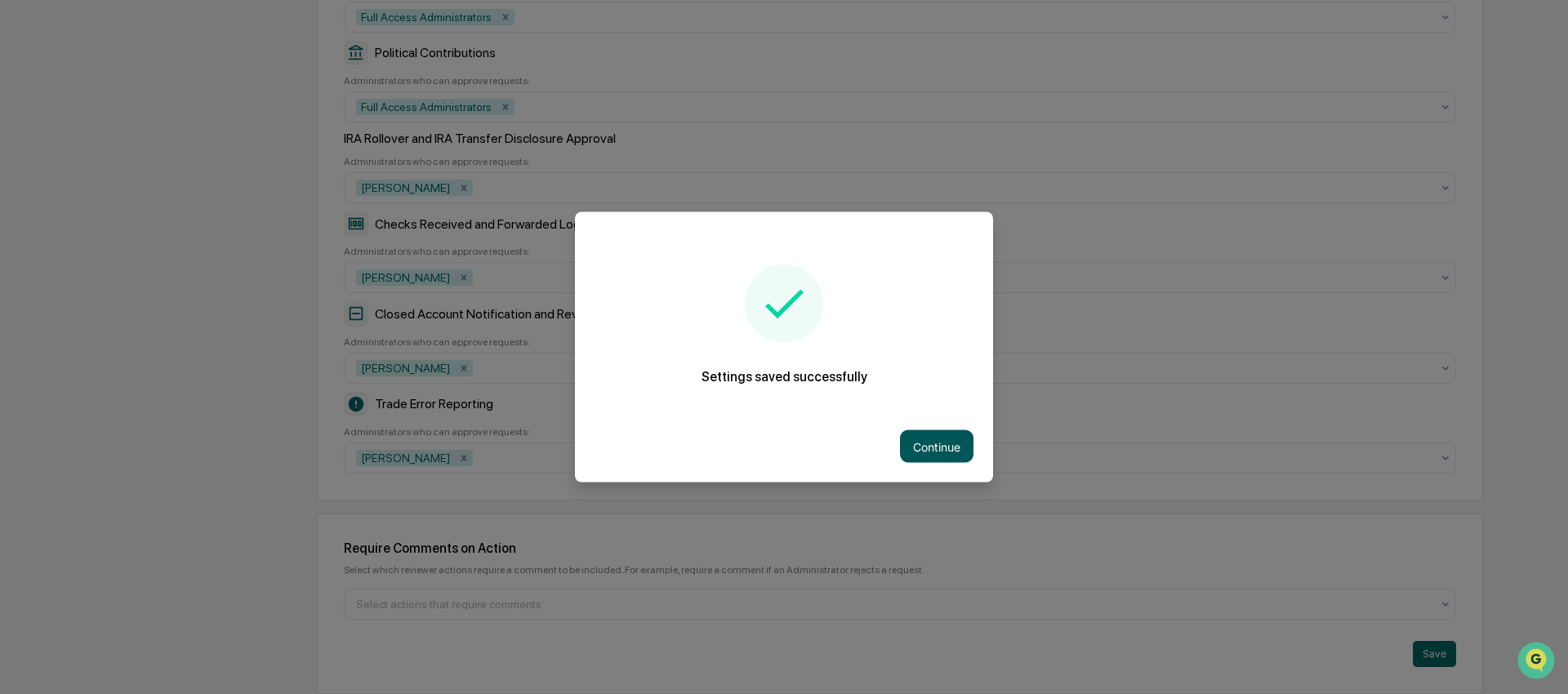
click at [941, 449] on button "Continue" at bounding box center [937, 447] width 73 height 32
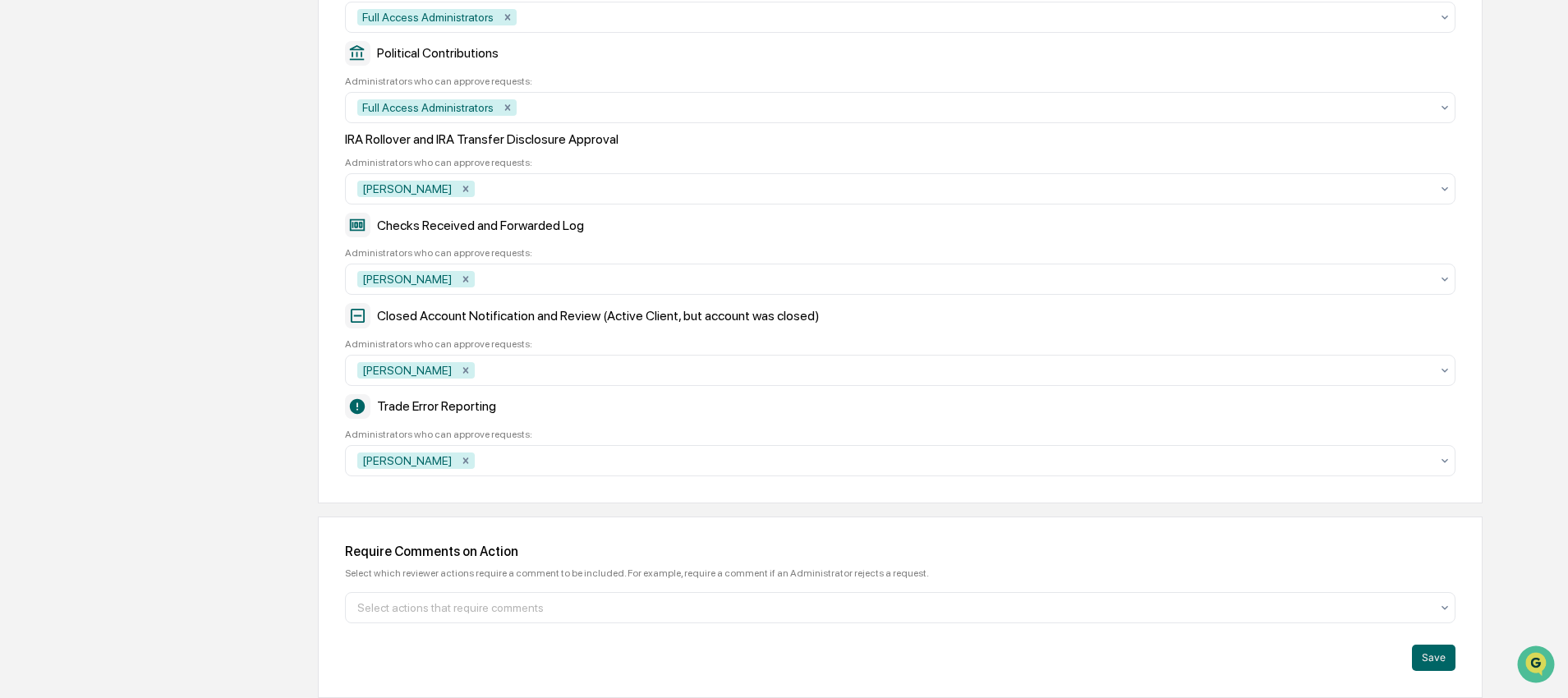
click at [191, 467] on div "Company Info Platform Configuration Admin Calendar Visibility Administrator Tas…" at bounding box center [777, 58] width 1412 height 1278
click at [283, 400] on div "Company Info Platform Configuration Admin Calendar Visibility Administrator Tas…" at bounding box center [777, 58] width 1412 height 1278
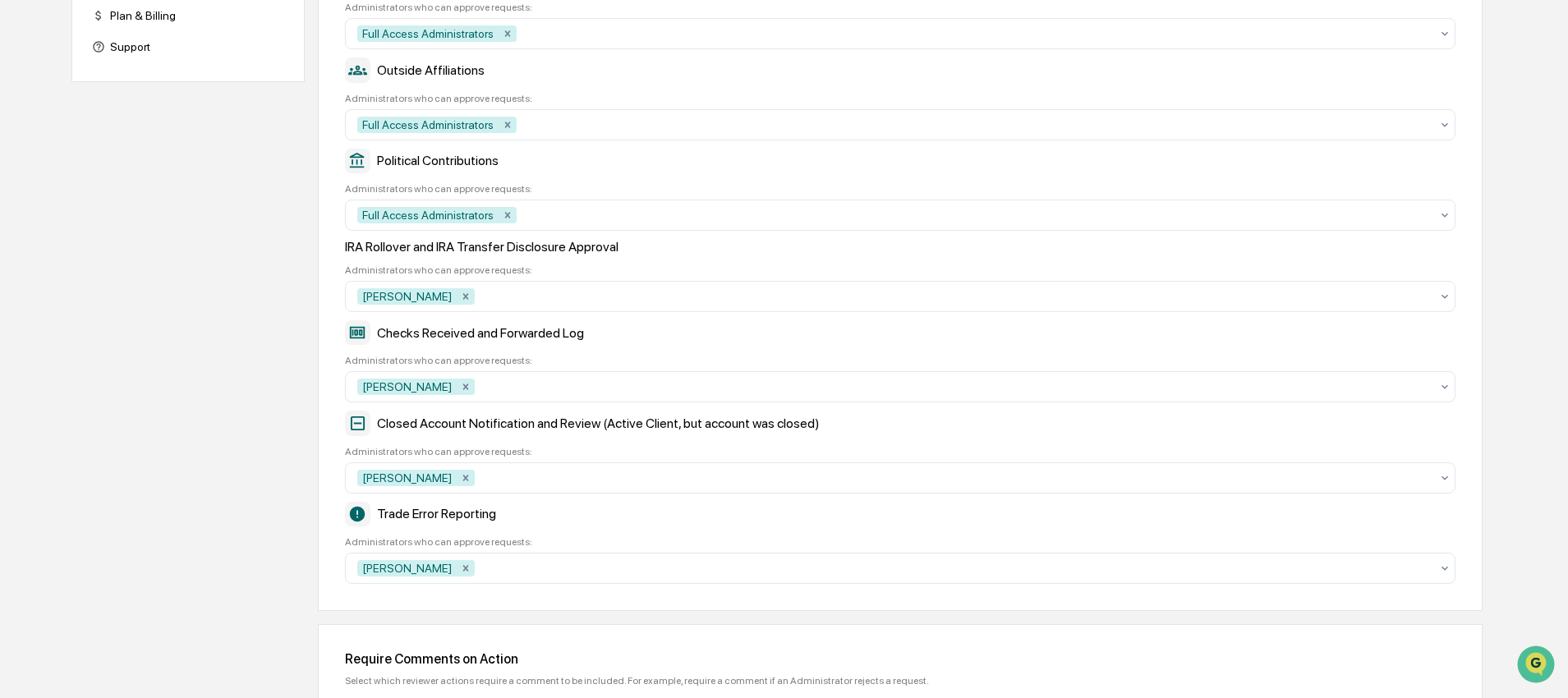
scroll to position [0, 0]
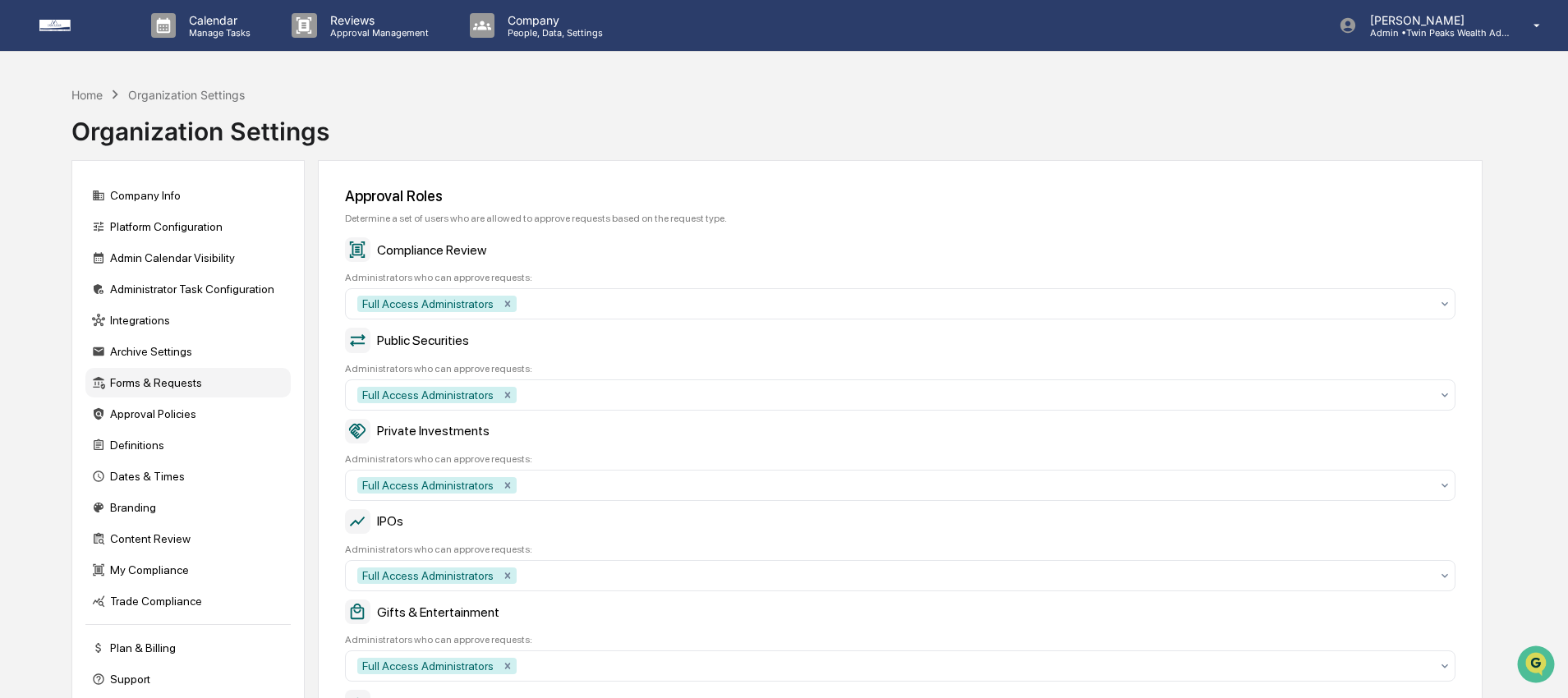
click at [52, 28] on img at bounding box center [79, 25] width 79 height 11
